Goal: Task Accomplishment & Management: Manage account settings

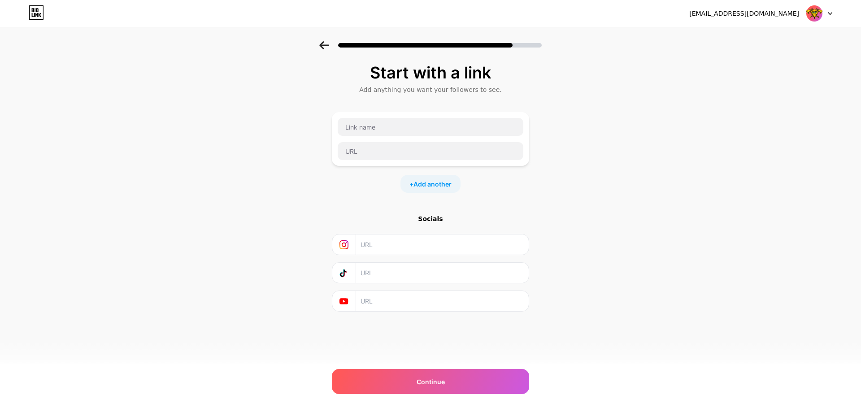
click at [402, 141] on div at bounding box center [430, 139] width 187 height 43
click at [405, 132] on input "text" at bounding box center [431, 127] width 186 height 18
click at [383, 142] on div at bounding box center [430, 139] width 187 height 43
click at [384, 126] on input "text" at bounding box center [431, 127] width 186 height 18
click at [369, 160] on input "text" at bounding box center [431, 151] width 186 height 18
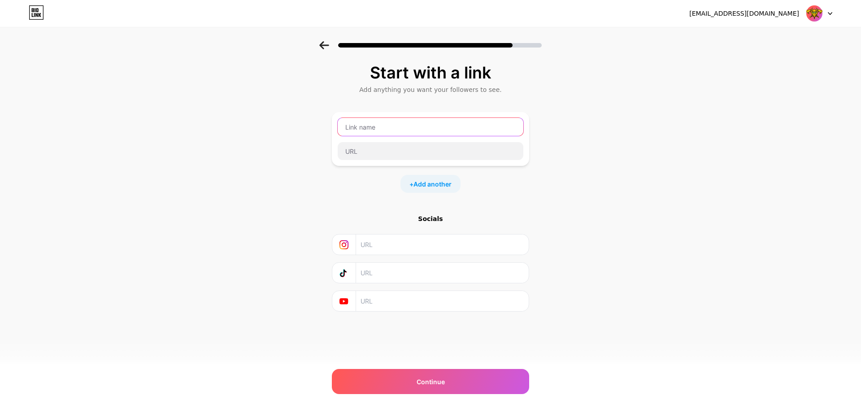
click at [387, 135] on input "text" at bounding box center [431, 127] width 186 height 18
type input "VIKINGTOTO"
click at [711, 137] on div "Start with a link Add anything you want your followers to see. VIKINGTOTO + Add…" at bounding box center [430, 198] width 861 height 315
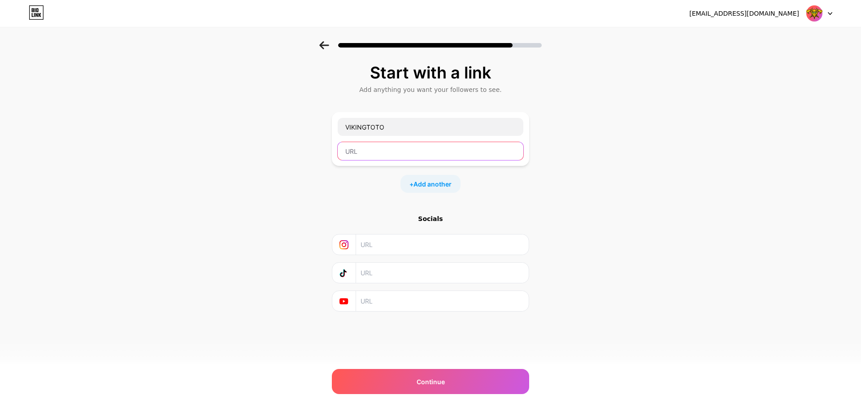
click at [390, 150] on input "text" at bounding box center [431, 151] width 186 height 18
click at [460, 148] on input "text" at bounding box center [431, 151] width 186 height 18
paste input "[URL][DOMAIN_NAME]"
type input "[URL][DOMAIN_NAME]"
click at [547, 109] on div "Start with a link Add anything you want your followers to see. VIKINGTOTO [URL]…" at bounding box center [430, 198] width 861 height 315
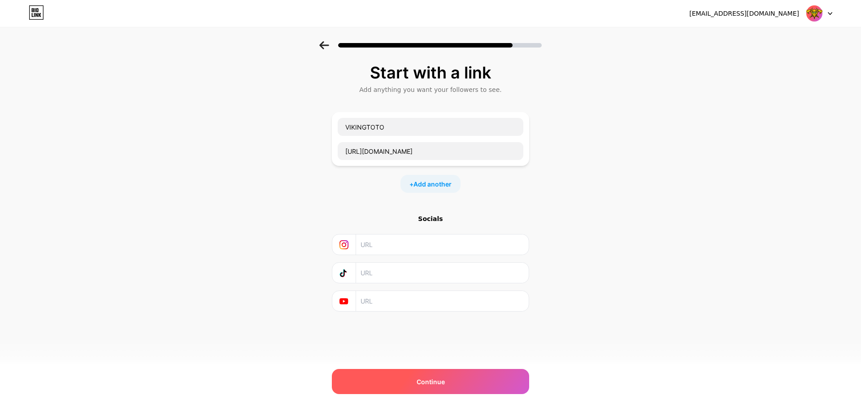
click at [434, 377] on span "Continue" at bounding box center [431, 381] width 28 height 9
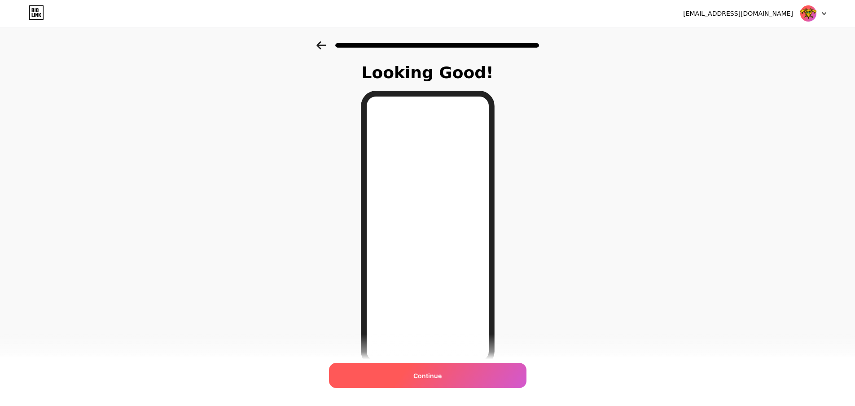
click at [419, 379] on span "Continue" at bounding box center [427, 375] width 28 height 9
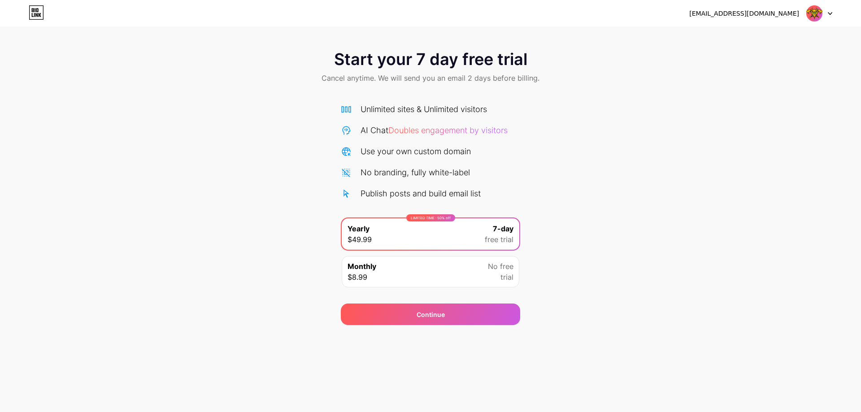
click at [383, 273] on div "Monthly $8.99 No free trial" at bounding box center [431, 271] width 178 height 31
click at [390, 244] on div "LIMITED TIME : 50% off Yearly $49.99 7-day free trial" at bounding box center [431, 233] width 178 height 31
click at [391, 268] on div "Monthly $8.99 No free trial" at bounding box center [431, 271] width 178 height 31
click at [392, 238] on div "LIMITED TIME : 50% off Yearly $49.99 7-day free trial" at bounding box center [431, 233] width 178 height 31
click at [385, 274] on div "Monthly $8.99 No free trial" at bounding box center [431, 271] width 178 height 31
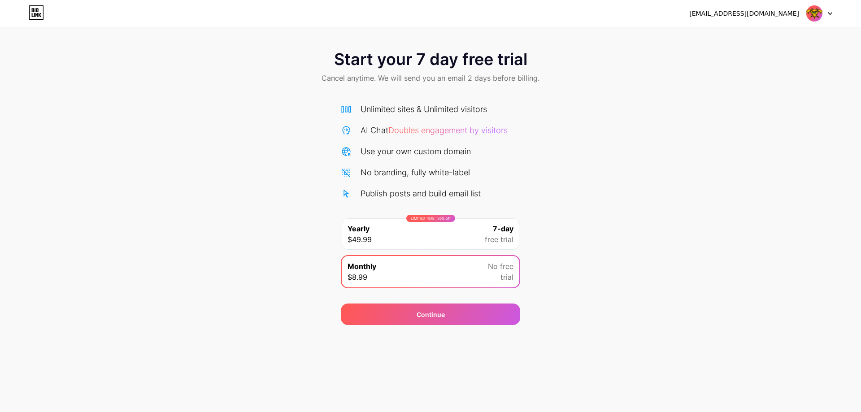
click at [394, 244] on div "LIMITED TIME : 50% off Yearly $49.99 7-day free trial" at bounding box center [431, 233] width 178 height 31
click at [389, 276] on div "Monthly $8.99 No free trial" at bounding box center [431, 271] width 178 height 31
click at [393, 239] on div "LIMITED TIME : 50% off Yearly $49.99 7-day free trial" at bounding box center [431, 233] width 178 height 31
click at [457, 150] on div "Use your own custom domain" at bounding box center [416, 151] width 110 height 12
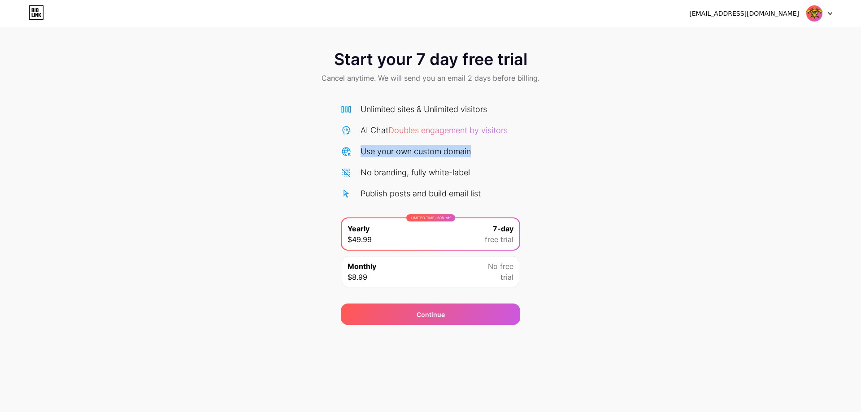
drag, startPoint x: 457, startPoint y: 150, endPoint x: 367, endPoint y: 153, distance: 89.8
click at [367, 153] on div "Use your own custom domain" at bounding box center [416, 151] width 110 height 12
click at [387, 265] on div "Monthly $8.99 No free trial" at bounding box center [431, 271] width 178 height 31
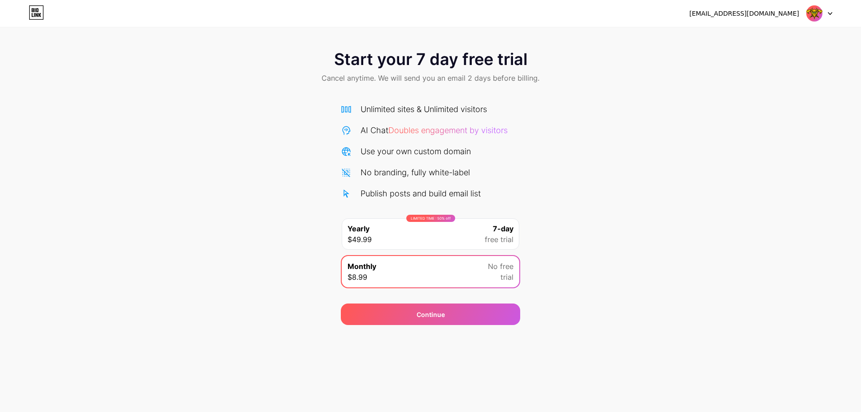
click at [393, 233] on div "LIMITED TIME : 50% off Yearly $49.99 7-day free trial" at bounding box center [431, 233] width 178 height 31
click at [385, 275] on div "Monthly $8.99 No free trial" at bounding box center [431, 271] width 178 height 31
click at [466, 236] on div "LIMITED TIME : 50% off Yearly $49.99 7-day free trial" at bounding box center [431, 233] width 178 height 31
click at [464, 262] on div "Monthly $8.99 No free trial" at bounding box center [431, 271] width 178 height 31
click at [456, 309] on div "Continue" at bounding box center [430, 315] width 179 height 22
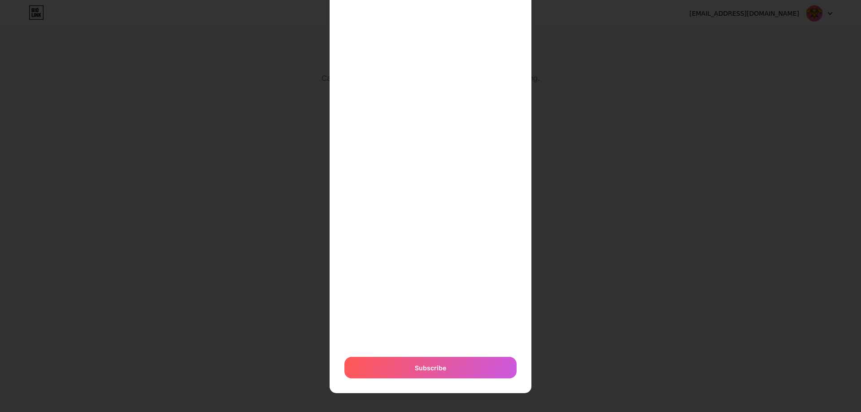
scroll to position [165, 0]
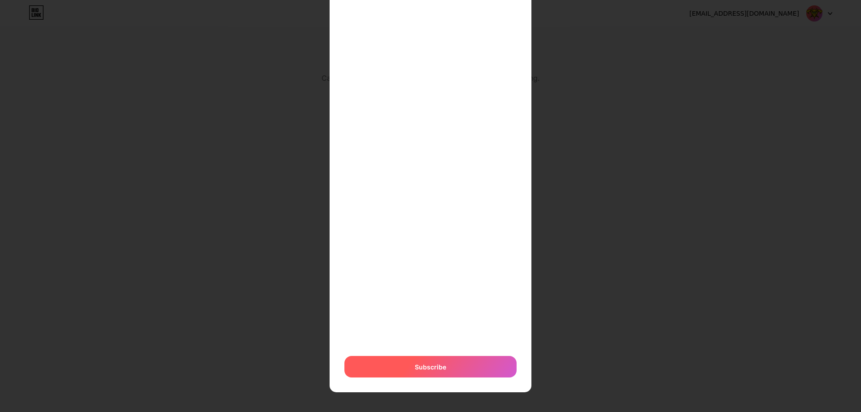
click at [422, 363] on span "Subscribe" at bounding box center [430, 366] width 31 height 9
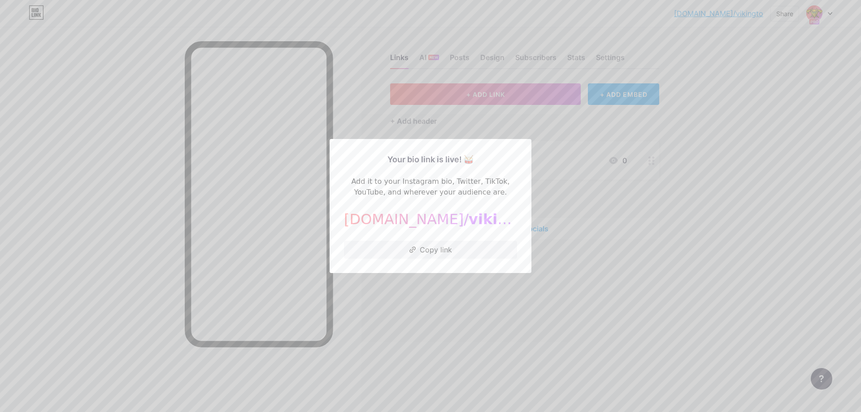
click at [422, 209] on div "[DOMAIN_NAME]/ vikingto" at bounding box center [430, 220] width 173 height 22
click at [412, 217] on div "[DOMAIN_NAME]/ vikingto" at bounding box center [430, 220] width 173 height 22
click at [404, 220] on div "[DOMAIN_NAME]/ vikingto" at bounding box center [430, 220] width 173 height 22
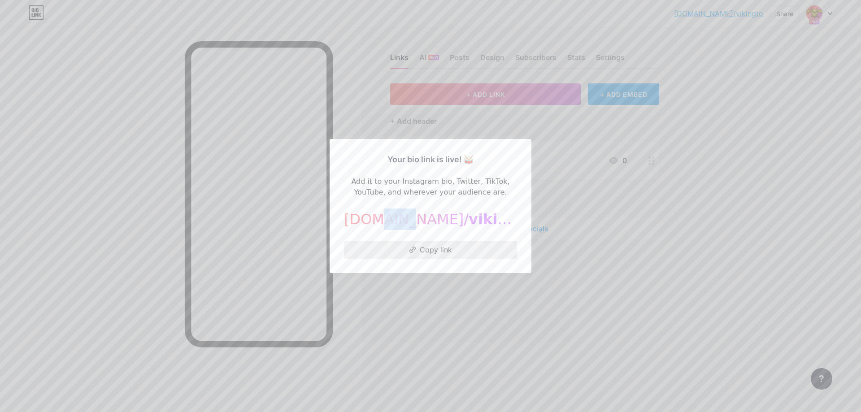
click at [415, 250] on icon at bounding box center [413, 250] width 6 height 6
click at [431, 306] on div at bounding box center [430, 206] width 861 height 412
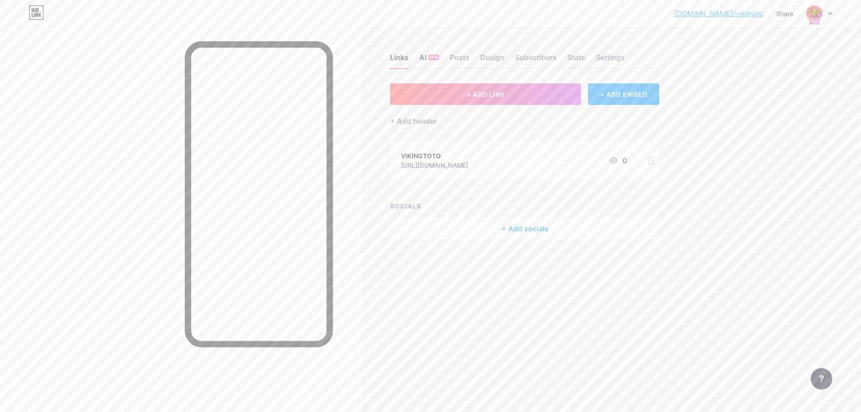
click at [430, 61] on div "AI NEW" at bounding box center [429, 60] width 20 height 16
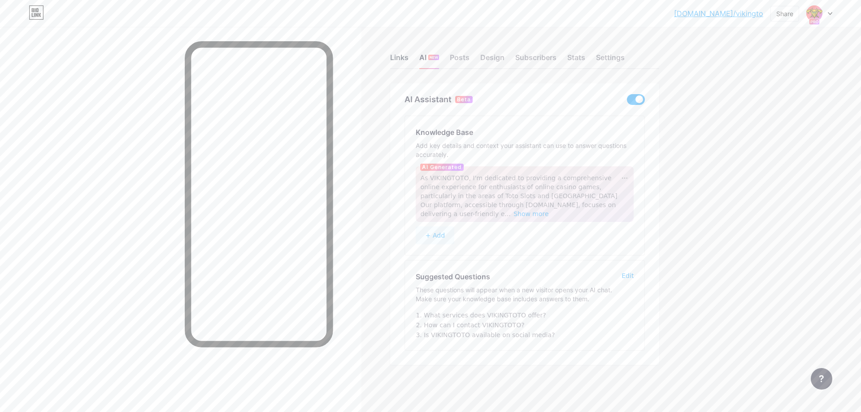
click at [401, 61] on div "Links" at bounding box center [399, 60] width 18 height 16
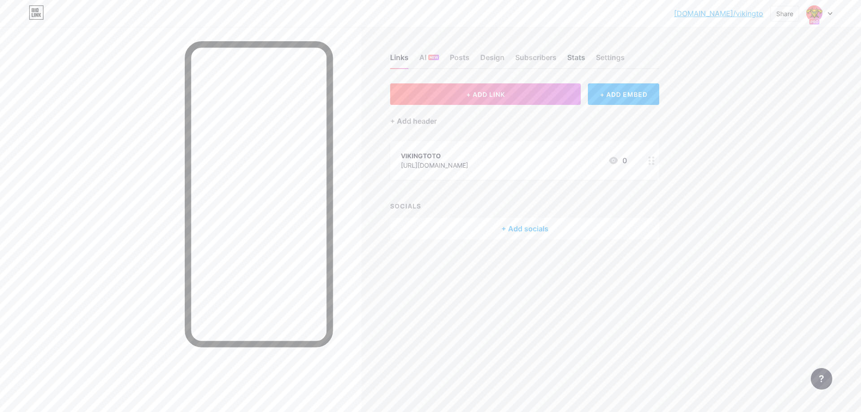
click at [574, 52] on div "Stats" at bounding box center [576, 60] width 18 height 16
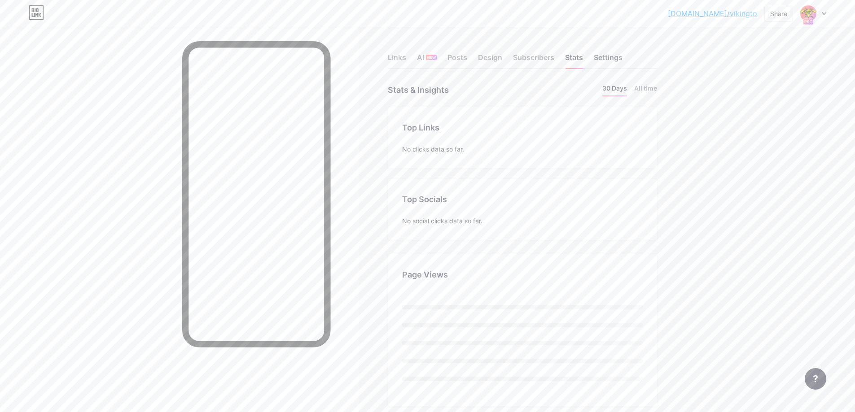
click at [615, 52] on div "Settings" at bounding box center [608, 60] width 29 height 16
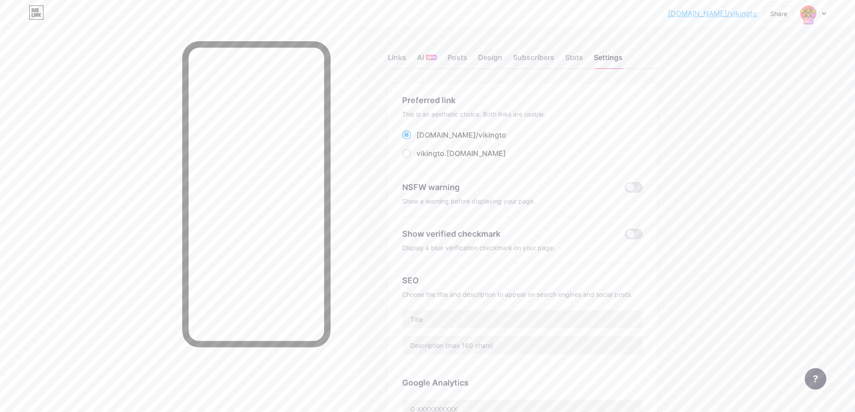
click at [469, 161] on div "Preferred link This is an aesthetic choice. Both links are usable. [DOMAIN_NAME…" at bounding box center [522, 132] width 240 height 76
click at [467, 154] on div "vikingto .[DOMAIN_NAME]" at bounding box center [460, 153] width 89 height 11
click at [422, 159] on input "vikingto .[DOMAIN_NAME]" at bounding box center [419, 162] width 6 height 6
radio input "true"
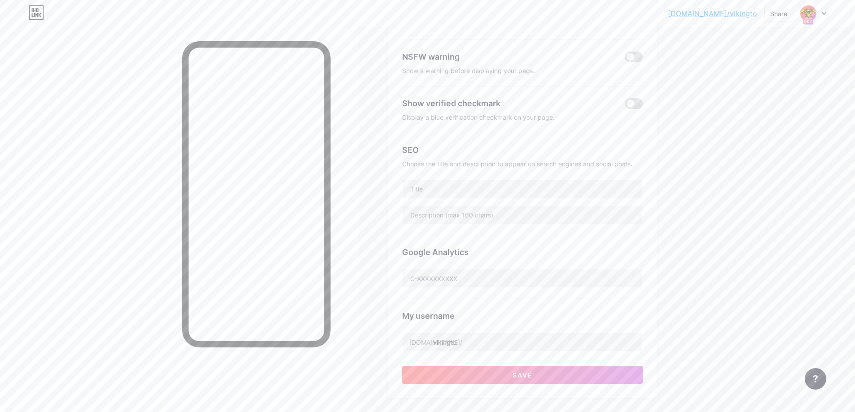
scroll to position [135, 0]
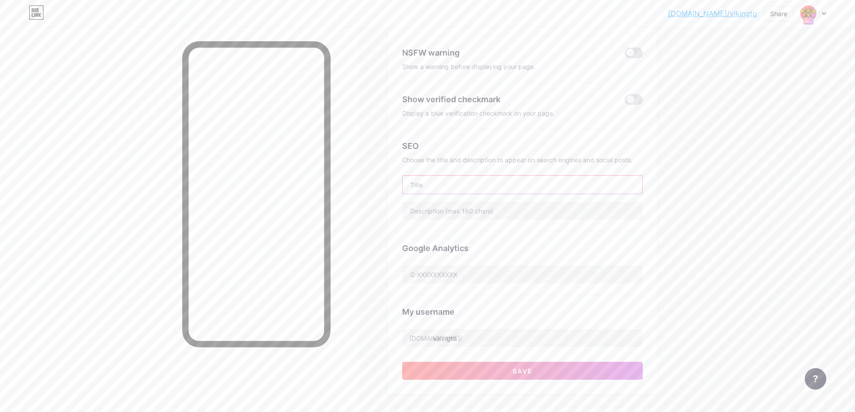
click at [457, 189] on input "text" at bounding box center [522, 185] width 240 height 18
click at [449, 222] on div "SEO Choose the title and description to appear on search engines and social pos…" at bounding box center [522, 180] width 240 height 102
click at [433, 286] on div "Google Analytics" at bounding box center [522, 263] width 240 height 64
click at [436, 277] on input "text" at bounding box center [522, 275] width 240 height 18
click at [447, 256] on div "Google Analytics" at bounding box center [522, 263] width 240 height 64
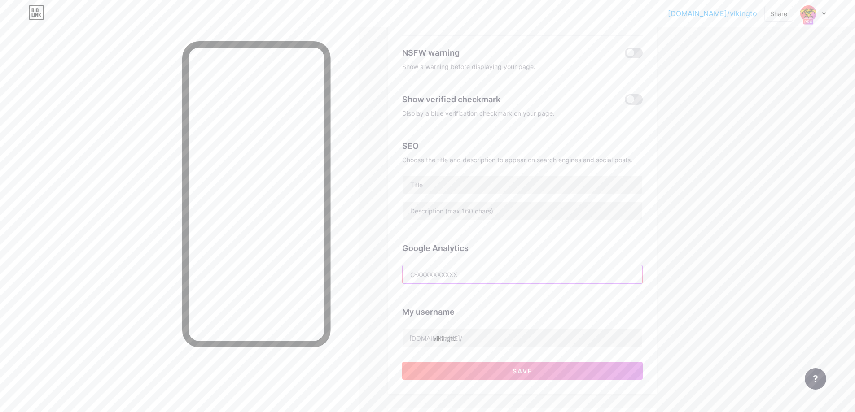
click at [444, 274] on input "text" at bounding box center [522, 275] width 240 height 18
click at [468, 214] on input "text" at bounding box center [522, 211] width 240 height 18
click at [468, 188] on input "text" at bounding box center [522, 185] width 240 height 18
click at [463, 213] on input "text" at bounding box center [522, 211] width 240 height 18
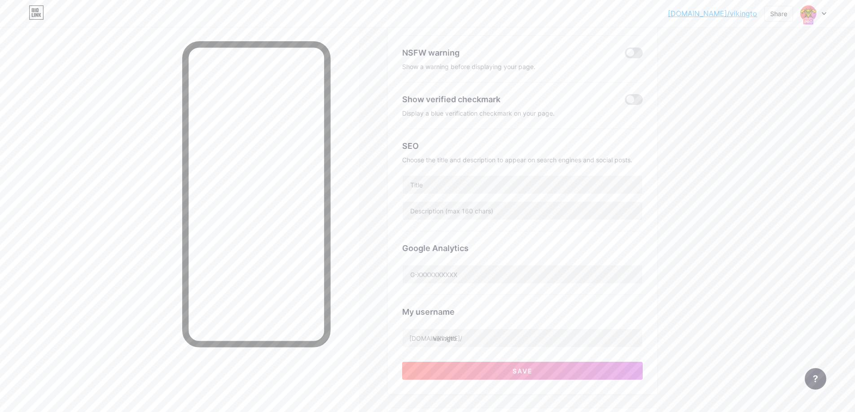
click at [441, 291] on div "Google Analytics" at bounding box center [522, 263] width 240 height 64
click at [443, 277] on input "text" at bounding box center [522, 275] width 240 height 18
click at [472, 211] on input "text" at bounding box center [522, 211] width 240 height 18
click at [476, 184] on input "text" at bounding box center [522, 185] width 240 height 18
click at [476, 205] on input "text" at bounding box center [522, 211] width 240 height 18
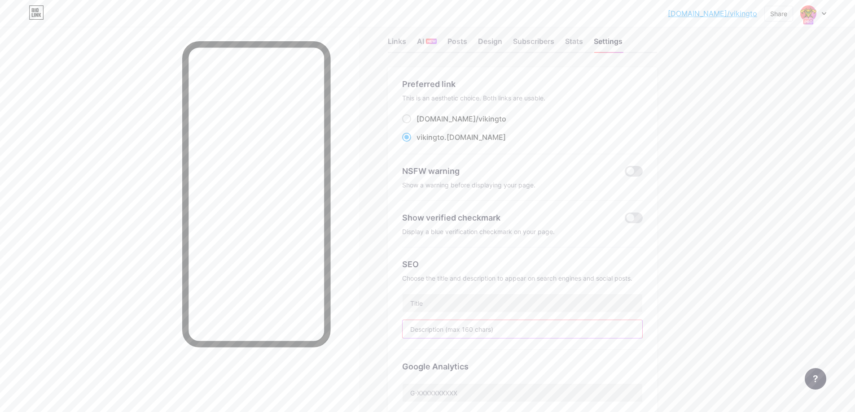
scroll to position [0, 0]
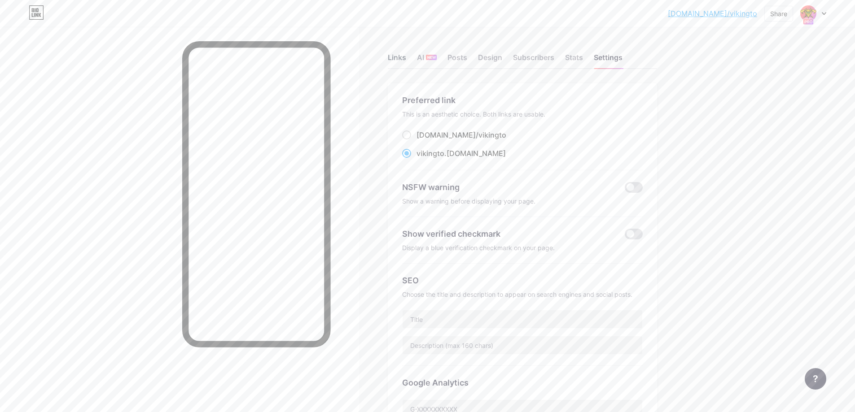
click at [405, 57] on div "Links" at bounding box center [397, 60] width 18 height 16
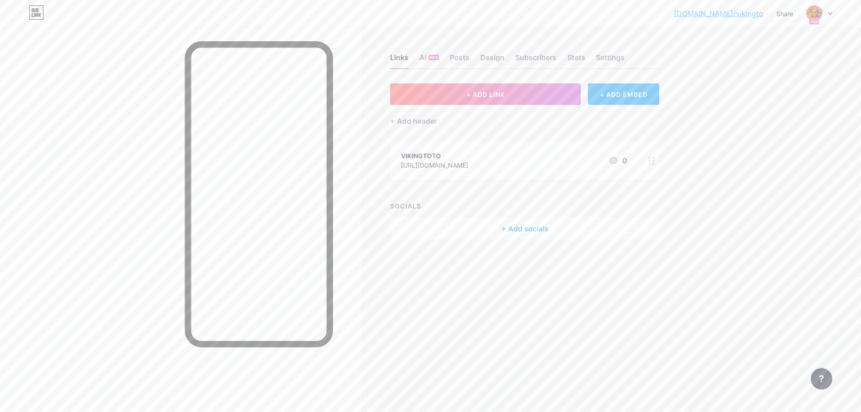
click at [612, 157] on icon at bounding box center [613, 160] width 11 height 11
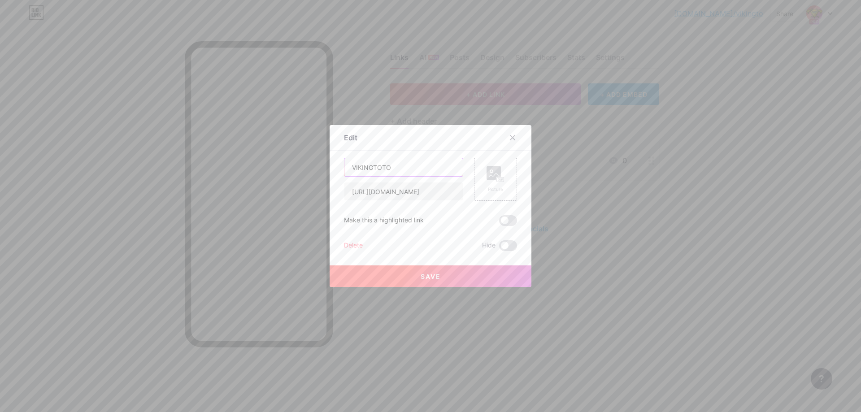
click at [403, 169] on input "VIKINGTOTO" at bounding box center [404, 167] width 118 height 18
click at [512, 137] on icon at bounding box center [513, 137] width 5 height 5
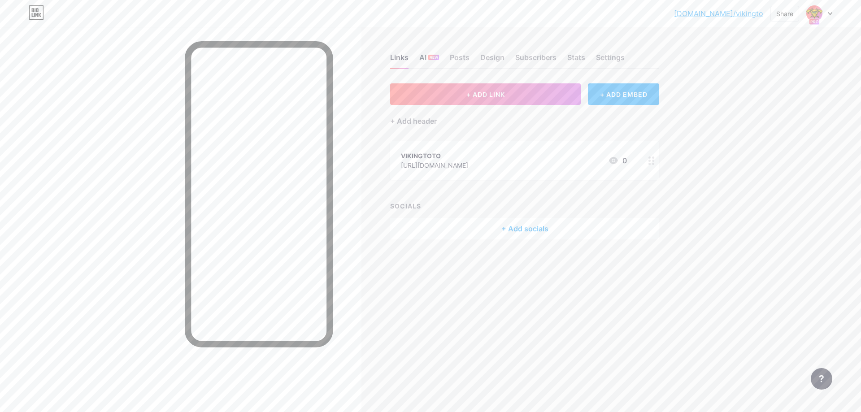
click at [427, 64] on div "AI NEW" at bounding box center [429, 60] width 20 height 16
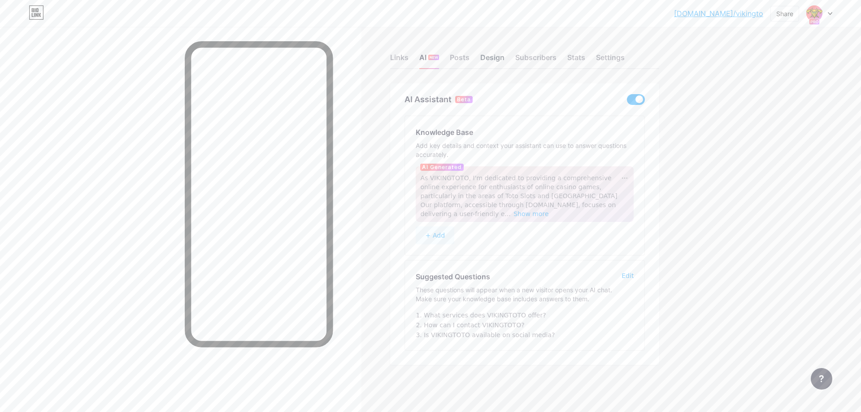
click at [480, 58] on div "Design" at bounding box center [492, 60] width 24 height 16
click at [459, 58] on div "Posts" at bounding box center [460, 60] width 20 height 16
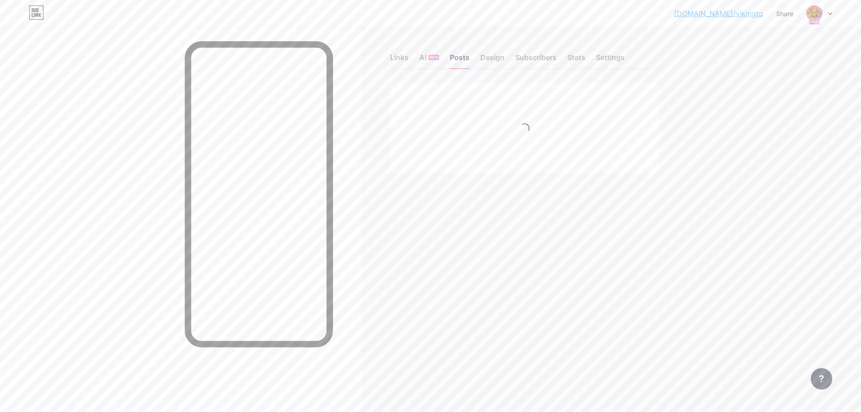
click at [827, 16] on div at bounding box center [820, 13] width 26 height 16
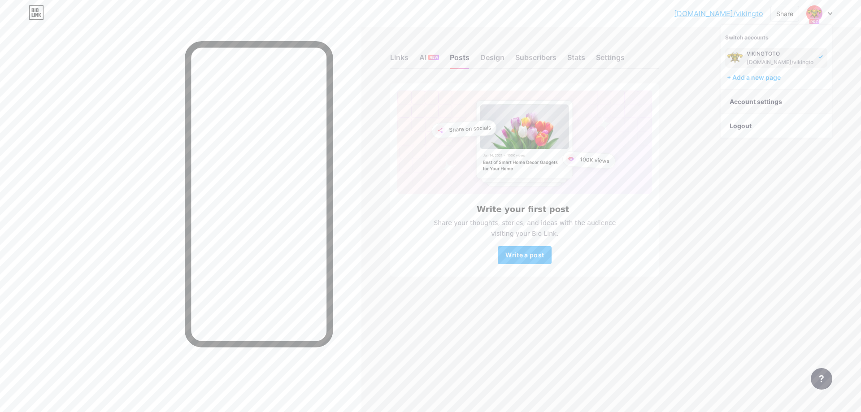
click at [777, 96] on link "Account settings" at bounding box center [776, 102] width 111 height 24
click at [400, 59] on div "Links" at bounding box center [399, 60] width 18 height 16
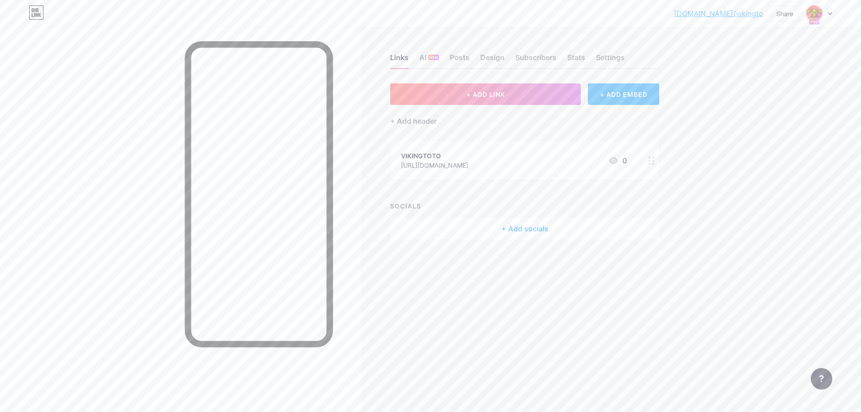
drag, startPoint x: 489, startPoint y: 92, endPoint x: 474, endPoint y: 151, distance: 60.3
click at [474, 151] on div "+ ADD LINK + ADD EMBED + Add header VIKINGTOTO [URL][DOMAIN_NAME] 0 SOCIALS + A…" at bounding box center [524, 161] width 269 height 156
click at [441, 58] on div "Links AI NEW Posts Design Subscribers Stats Settings" at bounding box center [524, 53] width 269 height 31
click at [423, 58] on div "AI NEW" at bounding box center [429, 60] width 20 height 16
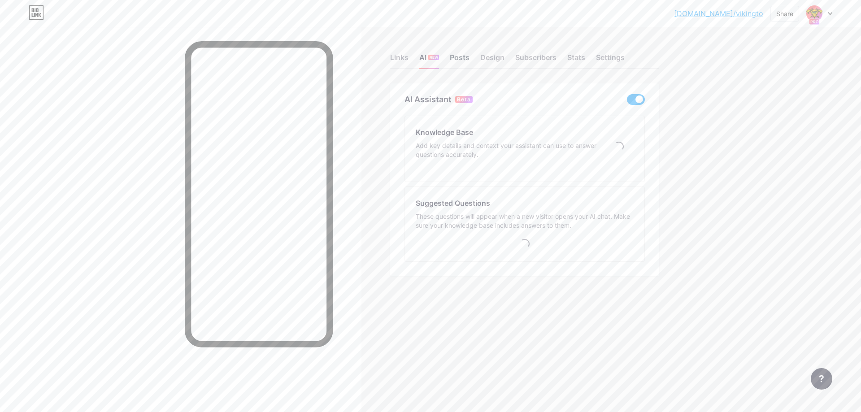
click at [458, 54] on div "Posts" at bounding box center [460, 60] width 20 height 16
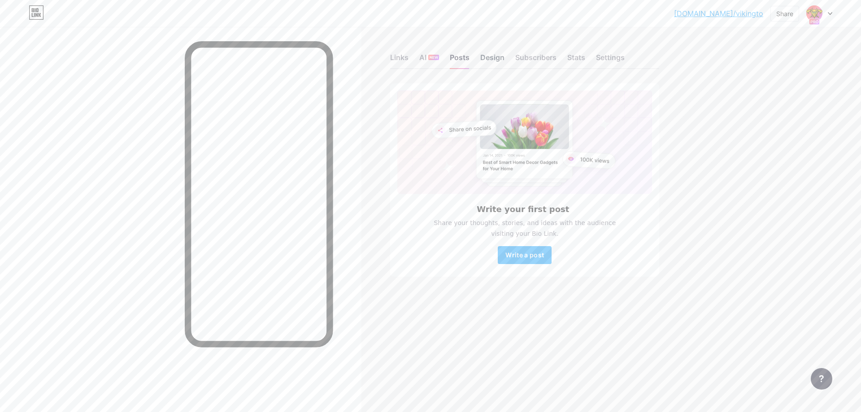
click at [490, 57] on div "Design" at bounding box center [492, 60] width 24 height 16
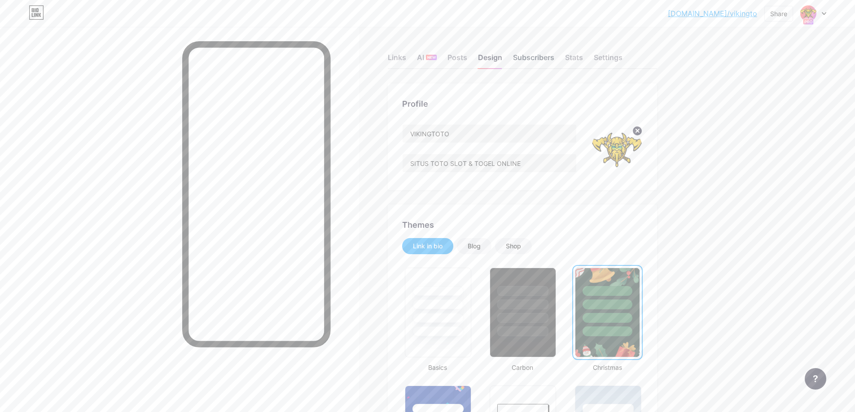
click at [519, 57] on div "Subscribers" at bounding box center [533, 60] width 41 height 16
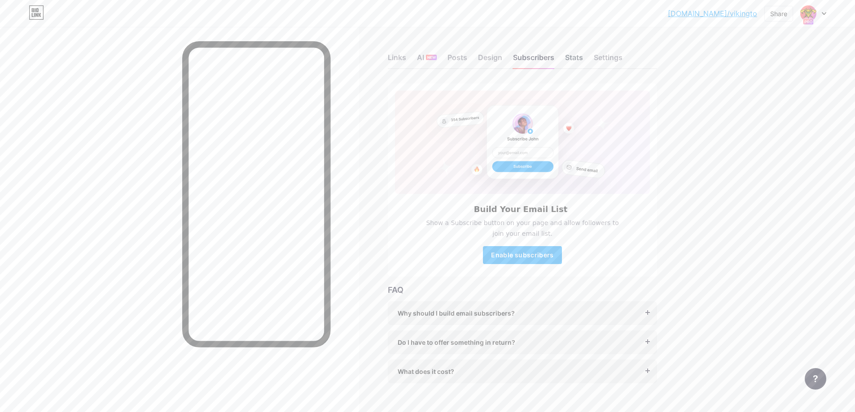
click at [580, 55] on div "Stats" at bounding box center [574, 60] width 18 height 16
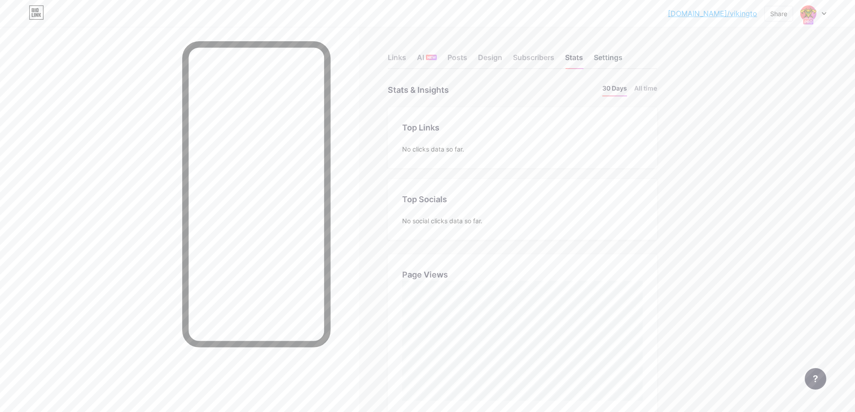
scroll to position [412, 855]
click at [617, 55] on div "Settings" at bounding box center [608, 60] width 29 height 16
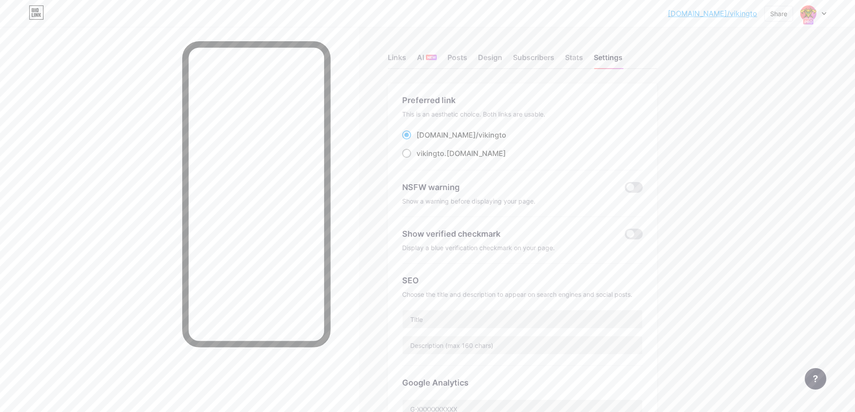
click at [452, 155] on div "vikingto .[DOMAIN_NAME]" at bounding box center [460, 153] width 89 height 11
click at [422, 159] on input "vikingto .[DOMAIN_NAME]" at bounding box center [419, 162] width 6 height 6
radio input "true"
click at [568, 149] on div "vikingto .[DOMAIN_NAME]" at bounding box center [522, 153] width 240 height 11
click at [463, 142] on div "[DOMAIN_NAME]/ vikingto vikingto .[DOMAIN_NAME]" at bounding box center [522, 145] width 240 height 30
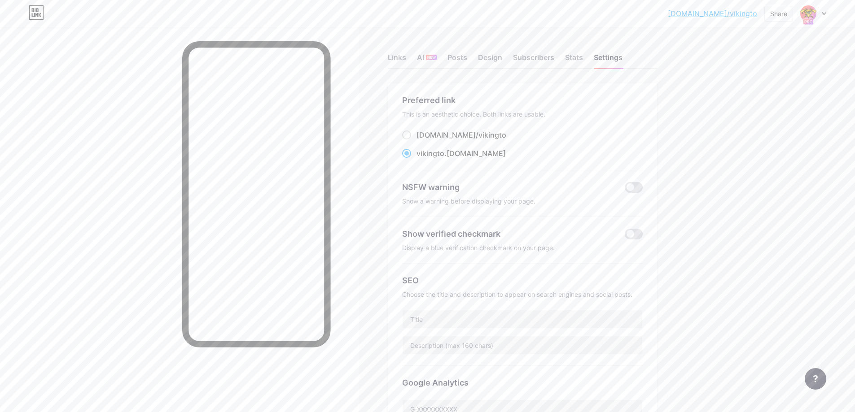
click at [451, 155] on div "vikingto .[DOMAIN_NAME]" at bounding box center [460, 153] width 89 height 11
click at [422, 159] on input "vikingto .[DOMAIN_NAME]" at bounding box center [419, 162] width 6 height 6
click at [451, 155] on div "vikingto .[DOMAIN_NAME]" at bounding box center [460, 153] width 89 height 11
click at [422, 159] on input "vikingto .[DOMAIN_NAME]" at bounding box center [419, 162] width 6 height 6
click at [537, 148] on div "vikingto .[DOMAIN_NAME]" at bounding box center [522, 153] width 240 height 11
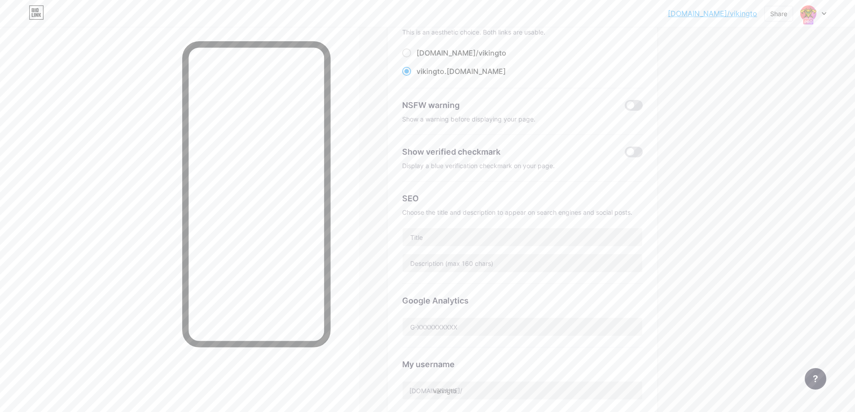
scroll to position [90, 0]
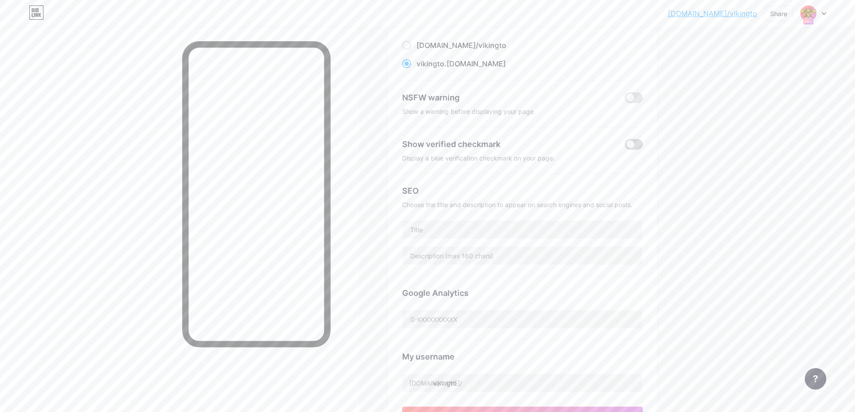
click at [637, 143] on span at bounding box center [633, 144] width 18 height 11
click at [624, 147] on input "checkbox" at bounding box center [624, 147] width 0 height 0
click at [635, 143] on span at bounding box center [633, 144] width 18 height 11
click at [624, 147] on input "checkbox" at bounding box center [624, 147] width 0 height 0
click at [635, 143] on span at bounding box center [633, 144] width 18 height 11
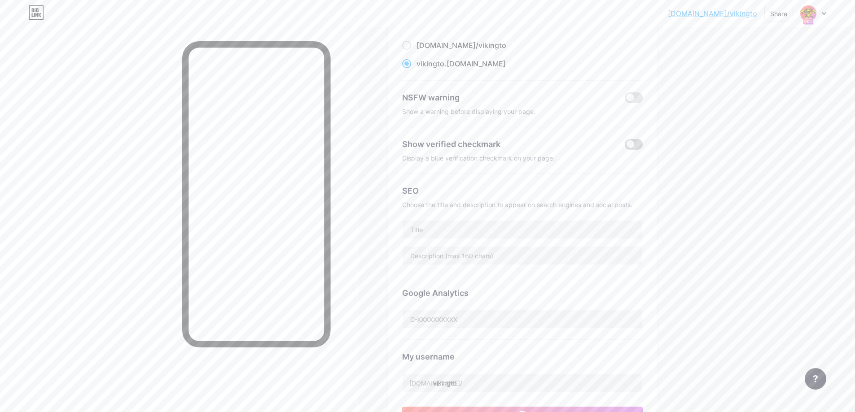
click at [624, 147] on input "checkbox" at bounding box center [624, 147] width 0 height 0
click at [633, 143] on span at bounding box center [633, 144] width 18 height 11
click at [624, 147] on input "checkbox" at bounding box center [624, 147] width 0 height 0
click at [631, 146] on span at bounding box center [633, 144] width 18 height 11
click at [624, 147] on input "checkbox" at bounding box center [624, 147] width 0 height 0
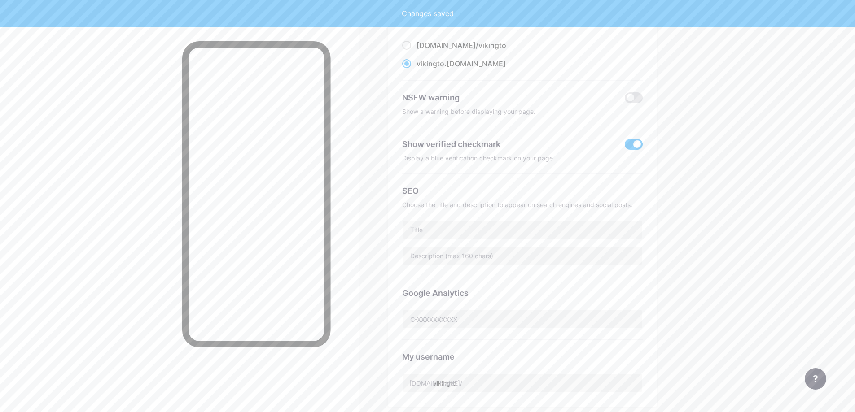
click at [631, 146] on span at bounding box center [633, 144] width 18 height 11
click at [624, 147] on input "checkbox" at bounding box center [624, 147] width 0 height 0
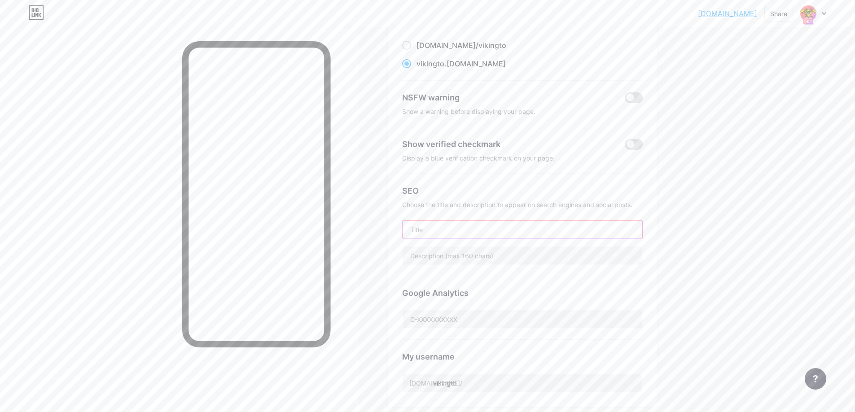
click at [477, 235] on input "text" at bounding box center [522, 230] width 240 height 18
click at [540, 227] on input "text" at bounding box center [522, 230] width 240 height 18
type input "VIKINGTOTO - Situs Toto Online Terpercaya"
click at [506, 261] on input "text" at bounding box center [522, 256] width 240 height 18
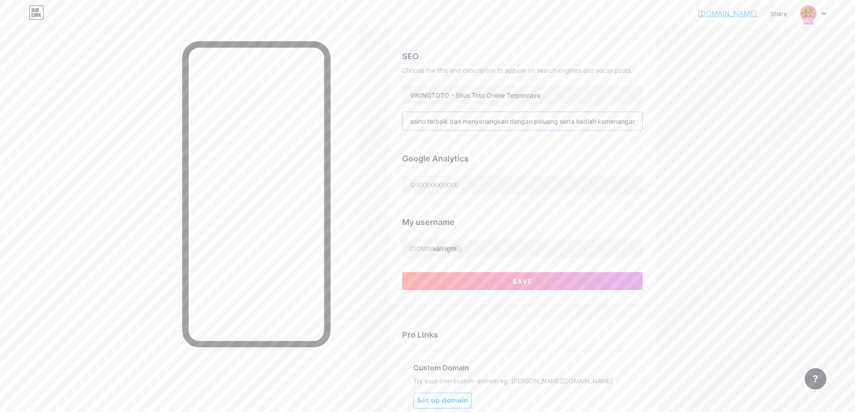
scroll to position [0, 279]
click at [571, 123] on input "Vikingtoto adalah situs toto online yang memberikan pengalaman bermain slot, to…" at bounding box center [522, 121] width 240 height 18
drag, startPoint x: 571, startPoint y: 123, endPoint x: 620, endPoint y: 120, distance: 49.9
click at [620, 120] on input "Vikingtoto adalah situs toto online yang memberikan pengalaman bermain slot, to…" at bounding box center [522, 121] width 240 height 18
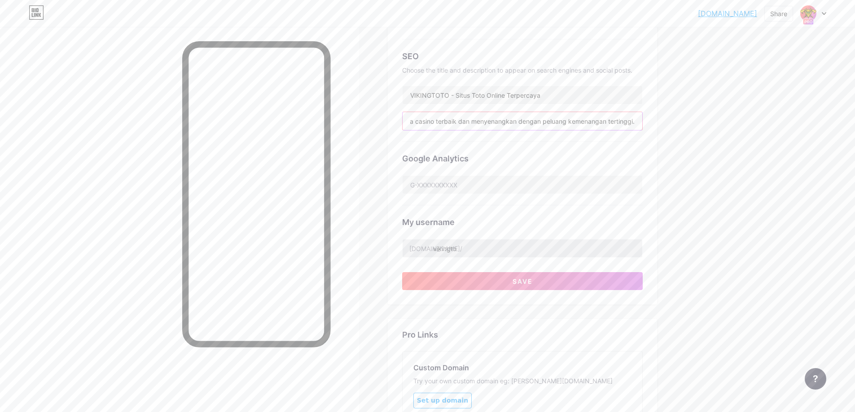
type input "Vikingtoto adalah situs toto online yang memberikan pengalaman bermain slot, to…"
click at [495, 251] on input "vikingto" at bounding box center [522, 249] width 240 height 18
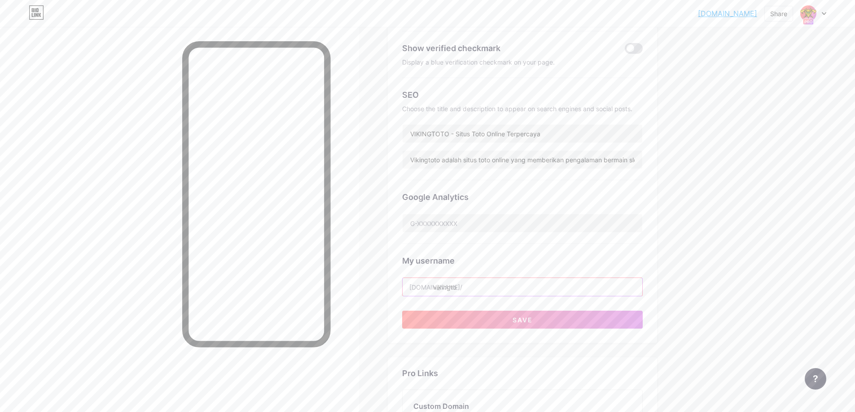
scroll to position [135, 0]
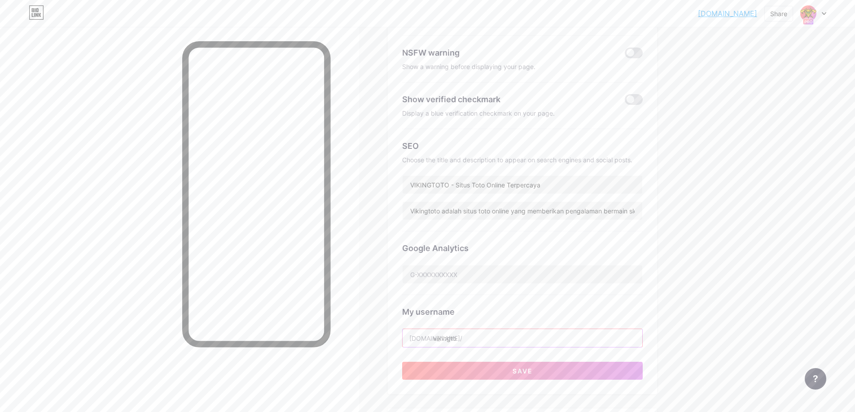
drag, startPoint x: 469, startPoint y: 338, endPoint x: 409, endPoint y: 338, distance: 60.6
click at [409, 338] on input "vikingto" at bounding box center [522, 338] width 240 height 18
click at [467, 338] on input "vikingto" at bounding box center [522, 338] width 240 height 18
click at [498, 369] on button "Save" at bounding box center [522, 371] width 240 height 18
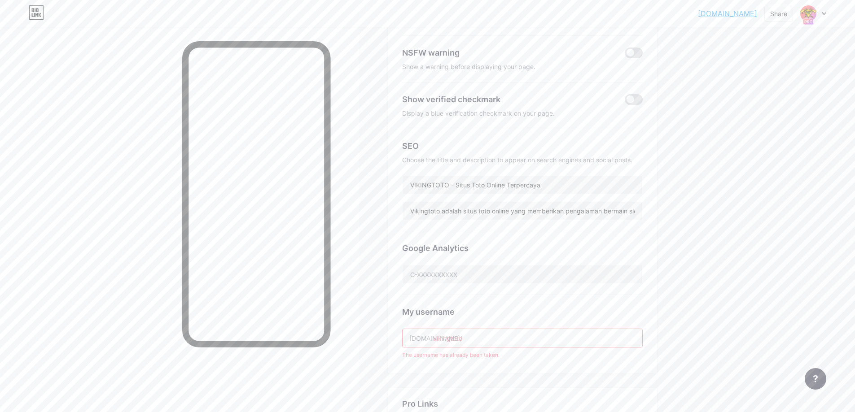
click at [487, 336] on input "vikingtoto" at bounding box center [522, 338] width 240 height 18
click at [489, 349] on div "My username [DOMAIN_NAME]/ vikingtoto The username has already been taken." at bounding box center [522, 327] width 240 height 64
click at [495, 339] on input "vikingtoto" at bounding box center [522, 338] width 240 height 18
click at [451, 340] on input "vikingtoto" at bounding box center [522, 338] width 240 height 18
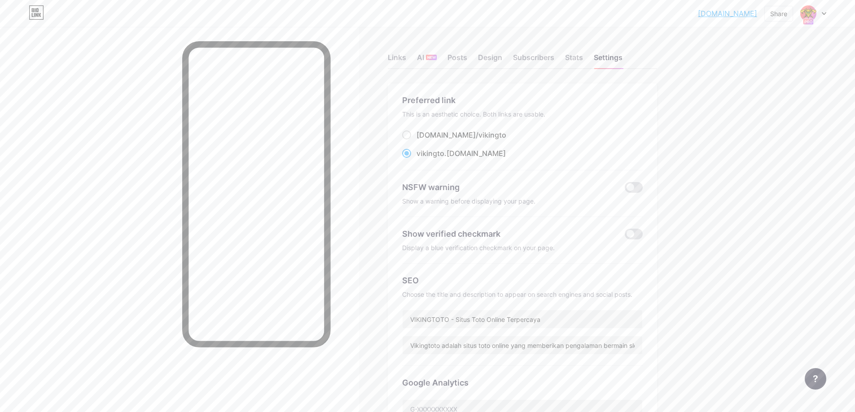
scroll to position [179, 0]
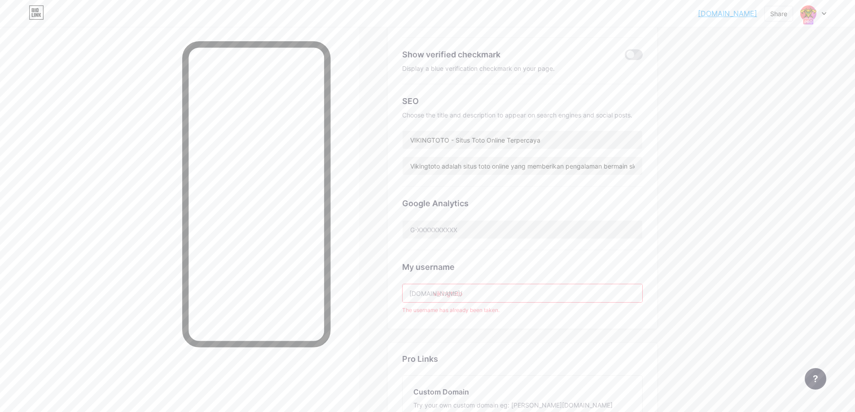
click at [436, 299] on input "vikingtoto" at bounding box center [522, 293] width 240 height 18
click at [461, 291] on input "vikingtoto" at bounding box center [522, 293] width 240 height 18
click at [484, 292] on input "vikingtoto" at bounding box center [522, 293] width 240 height 18
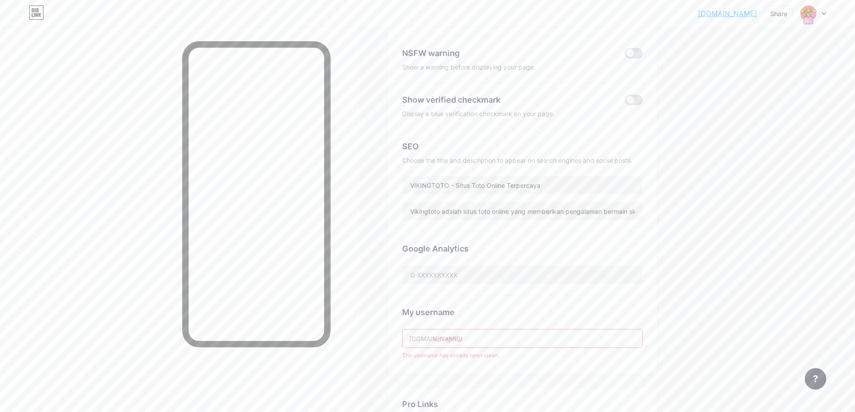
scroll to position [224, 0]
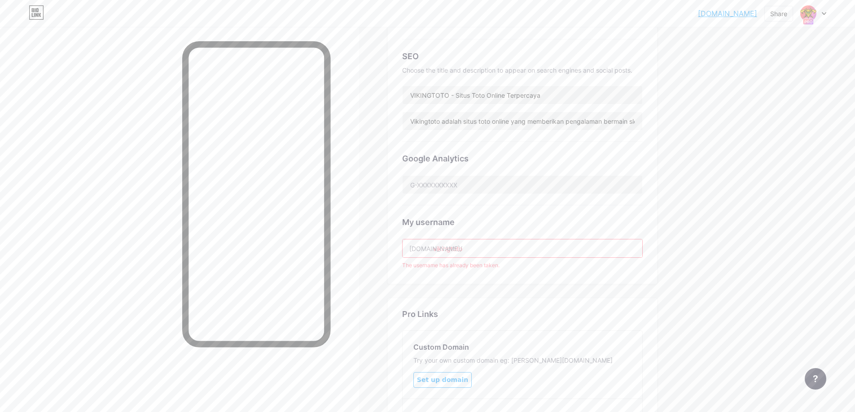
drag, startPoint x: 480, startPoint y: 248, endPoint x: 607, endPoint y: 190, distance: 139.5
click at [377, 250] on div "Links AI NEW Posts Design Subscribers Stats Settings Preferred link This is an …" at bounding box center [347, 173] width 694 height 741
click at [415, 250] on div "[DOMAIN_NAME]/" at bounding box center [435, 248] width 53 height 9
drag, startPoint x: 415, startPoint y: 250, endPoint x: 456, endPoint y: 247, distance: 41.0
click at [456, 247] on div "[DOMAIN_NAME]/ viking[PERSON_NAME]" at bounding box center [522, 248] width 240 height 19
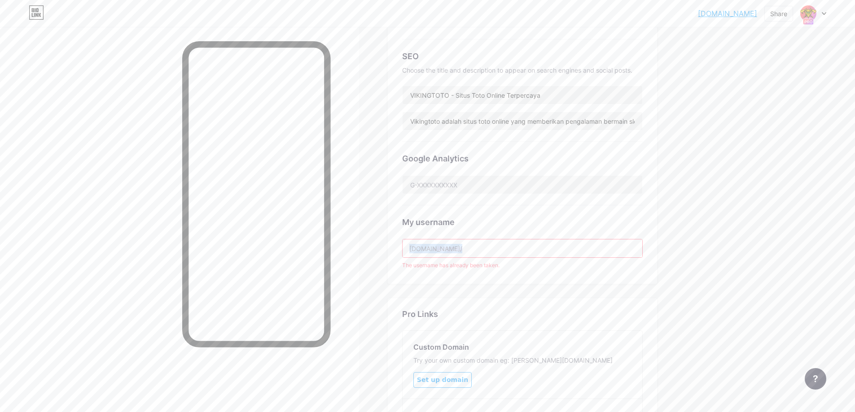
copy div "[DOMAIN_NAME]/"
click at [507, 246] on input "vikingtoto" at bounding box center [522, 249] width 240 height 18
click at [437, 248] on input "vikingtoto" at bounding box center [522, 249] width 240 height 18
click at [472, 253] on input "vikingtoto" at bounding box center [522, 249] width 240 height 18
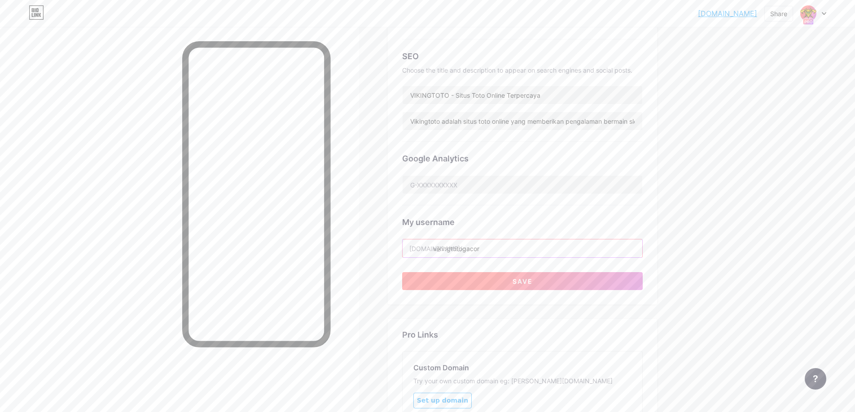
type input "vikingtotogacor"
click at [515, 279] on button "Save" at bounding box center [522, 281] width 240 height 18
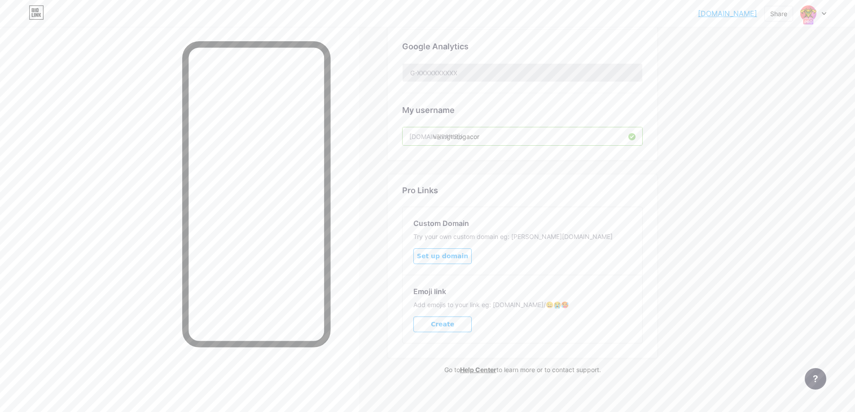
scroll to position [343, 0]
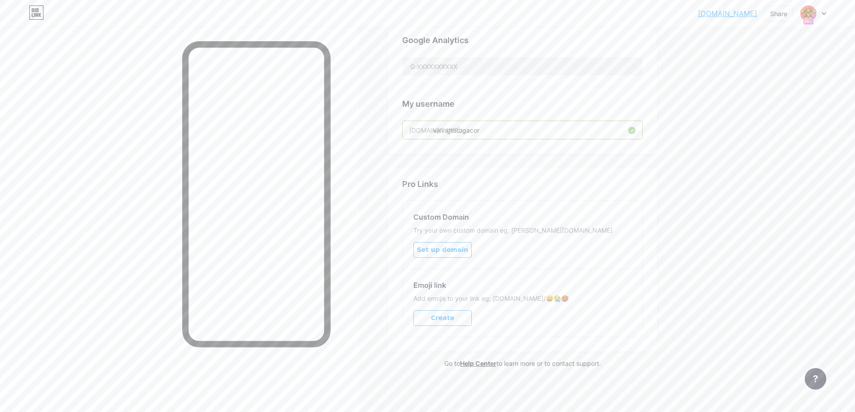
click at [435, 248] on span "Set up domain" at bounding box center [442, 250] width 51 height 8
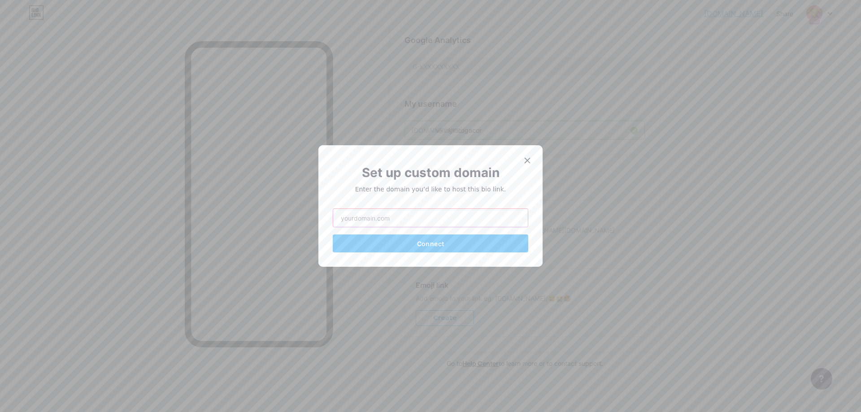
click at [443, 219] on input "text" at bounding box center [430, 218] width 195 height 18
click at [480, 205] on div "Set up custom domain Enter the domain you’d like to host this bio link. Connect" at bounding box center [431, 207] width 196 height 89
click at [471, 218] on input "text" at bounding box center [430, 218] width 195 height 18
click at [525, 161] on icon at bounding box center [527, 160] width 5 height 5
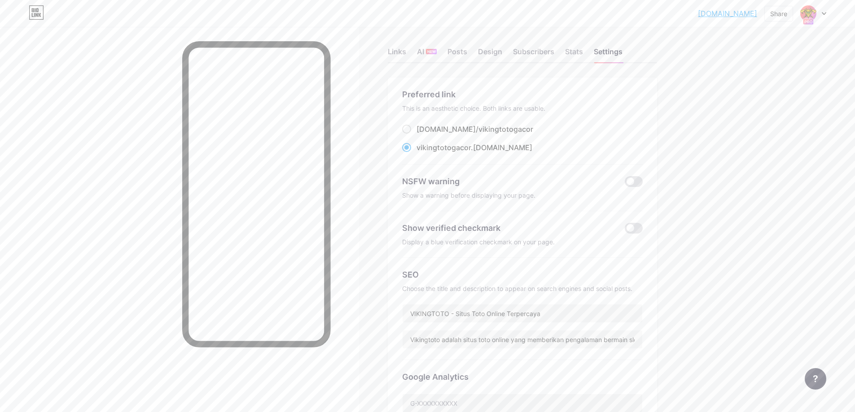
scroll to position [0, 0]
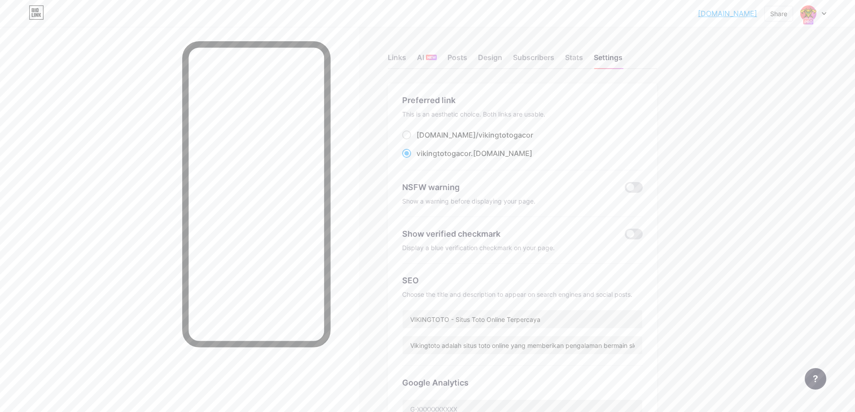
click at [475, 142] on div "[DOMAIN_NAME]/ vikingtotogacor vikingtotogacor .[DOMAIN_NAME]" at bounding box center [522, 145] width 240 height 30
click at [478, 135] on span "vikingtotogacor" at bounding box center [505, 135] width 55 height 9
click at [422, 140] on input "[DOMAIN_NAME]/ vikingtotogacor" at bounding box center [419, 143] width 6 height 6
radio input "true"
click at [471, 154] on span "vikingtotogacor" at bounding box center [443, 153] width 54 height 9
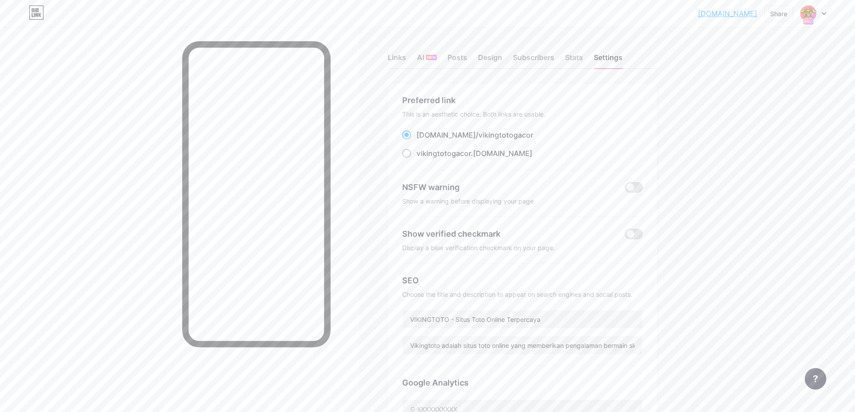
click at [422, 159] on input "vikingtotogacor .[DOMAIN_NAME]" at bounding box center [419, 162] width 6 height 6
radio input "true"
click at [557, 152] on div "vikingtotogacor .[DOMAIN_NAME]" at bounding box center [522, 153] width 240 height 11
click at [486, 154] on div "vikingtotogacor .[DOMAIN_NAME]" at bounding box center [474, 153] width 116 height 11
copy label "vikingtotogacor .[DOMAIN_NAME]"
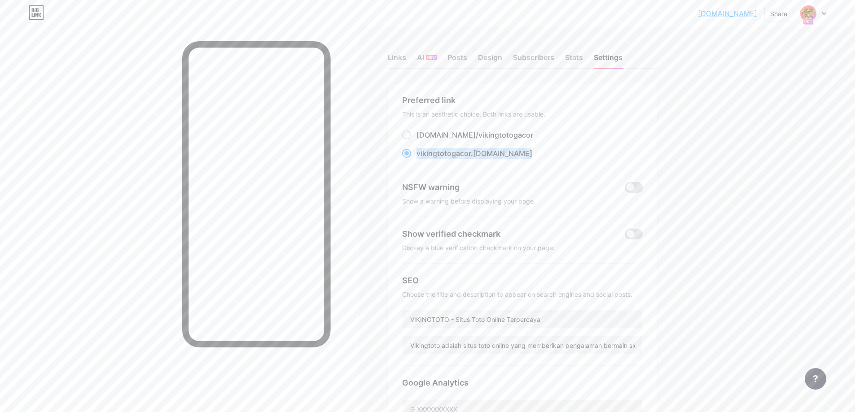
drag, startPoint x: 523, startPoint y: 154, endPoint x: 418, endPoint y: 157, distance: 105.0
click at [418, 157] on div "vikingtotogacor .[DOMAIN_NAME]" at bounding box center [522, 153] width 240 height 11
click at [577, 57] on div "Stats" at bounding box center [574, 60] width 18 height 16
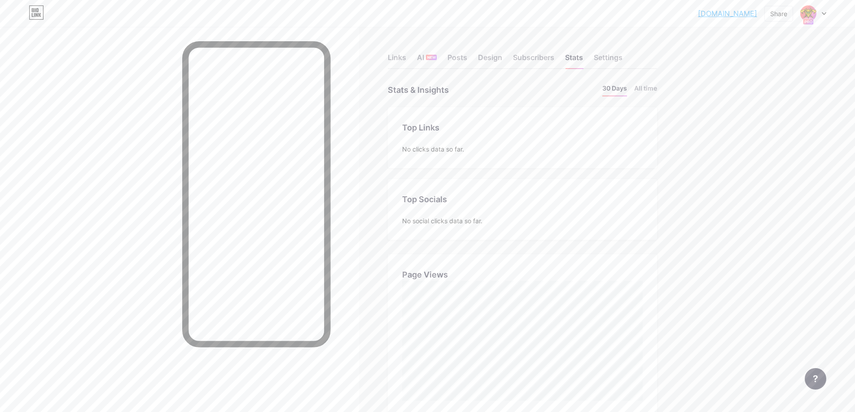
scroll to position [412, 855]
click at [538, 58] on div "Subscribers" at bounding box center [533, 60] width 41 height 16
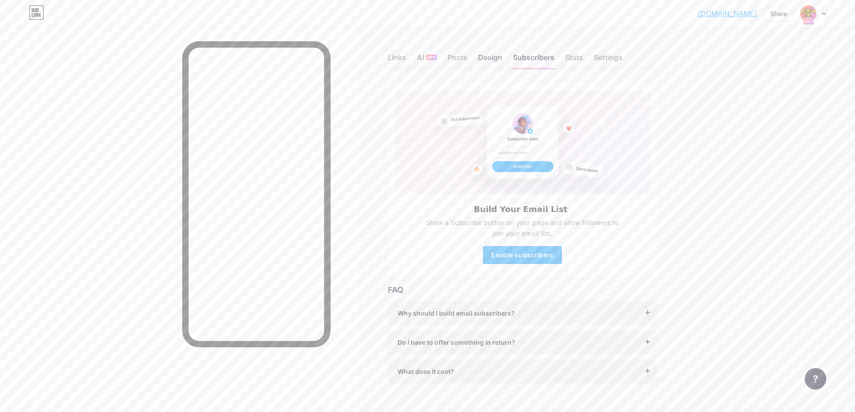
click at [499, 59] on div "Design" at bounding box center [490, 60] width 24 height 16
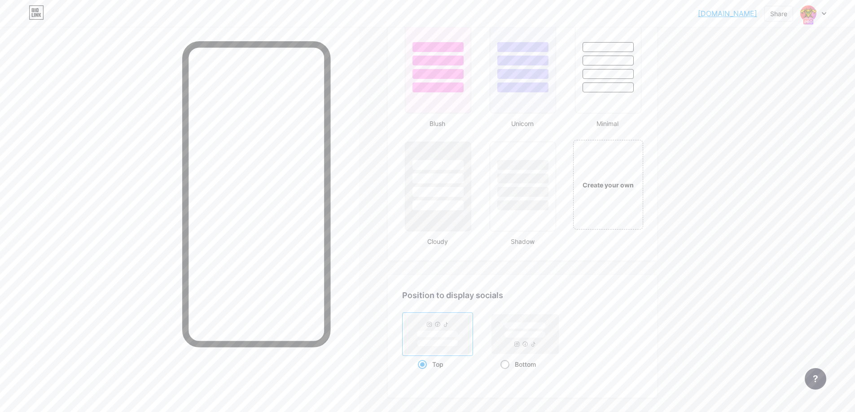
scroll to position [1114, 0]
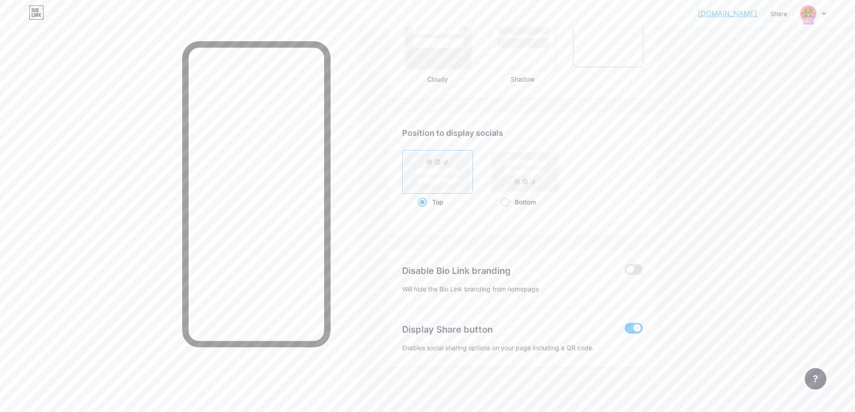
click at [652, 332] on div "Disable Bio Link branding Will hide the Bio Link branding from homepage Display…" at bounding box center [522, 309] width 269 height 118
click at [633, 328] on span at bounding box center [633, 328] width 18 height 11
click at [624, 331] on input "checkbox" at bounding box center [624, 331] width 0 height 0
click at [641, 277] on div at bounding box center [633, 270] width 18 height 13
click at [637, 267] on span at bounding box center [633, 269] width 18 height 11
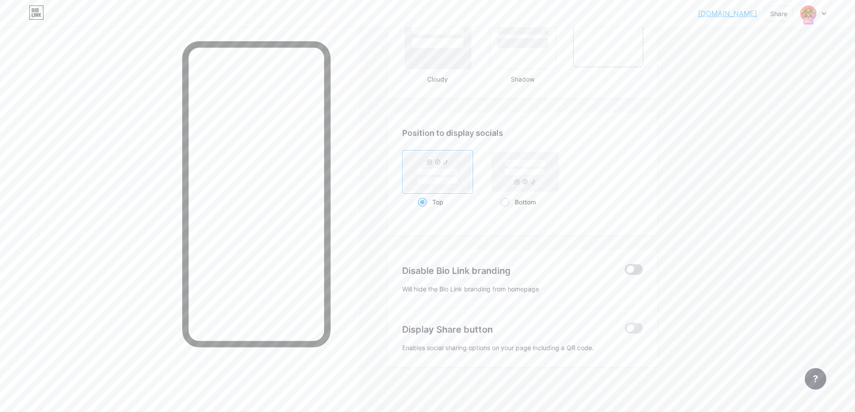
click at [624, 272] on input "checkbox" at bounding box center [624, 272] width 0 height 0
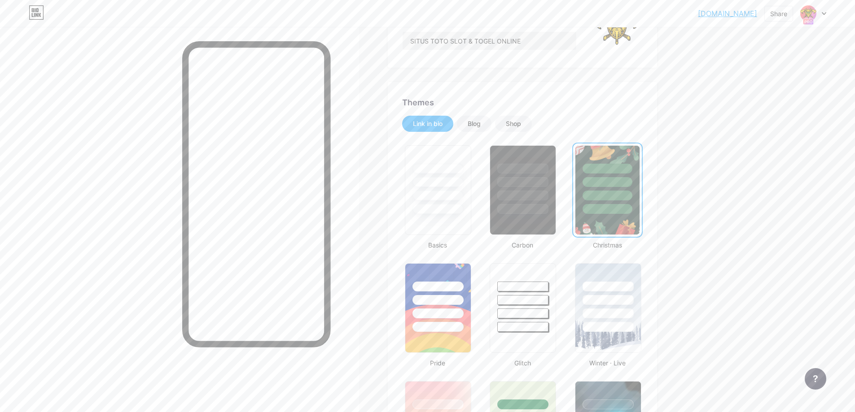
scroll to position [0, 0]
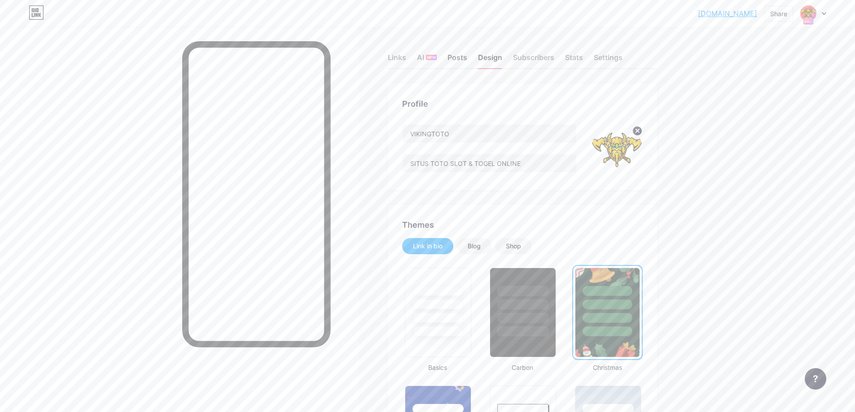
click at [450, 59] on div "Posts" at bounding box center [457, 60] width 20 height 16
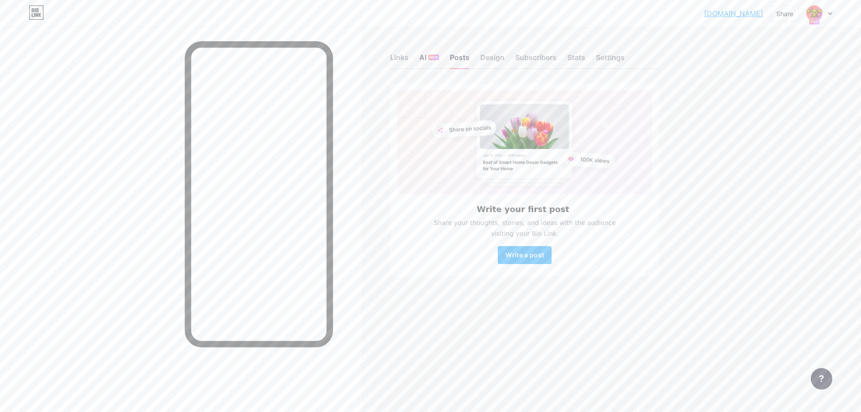
click at [430, 60] on span "NEW" at bounding box center [434, 57] width 9 height 5
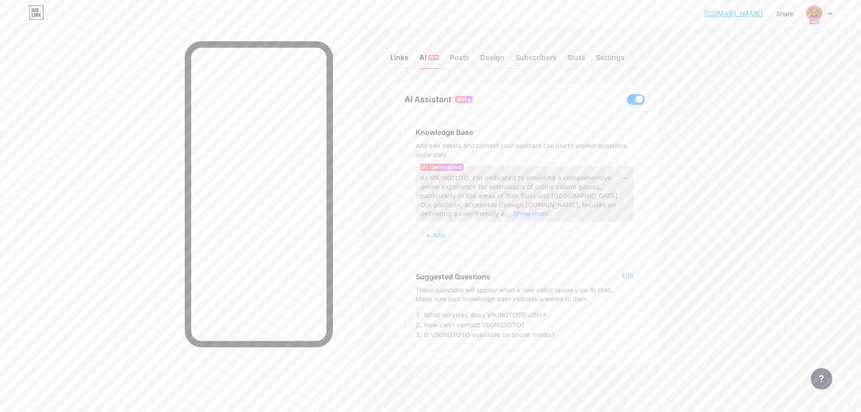
click at [392, 61] on div "Links" at bounding box center [399, 60] width 18 height 16
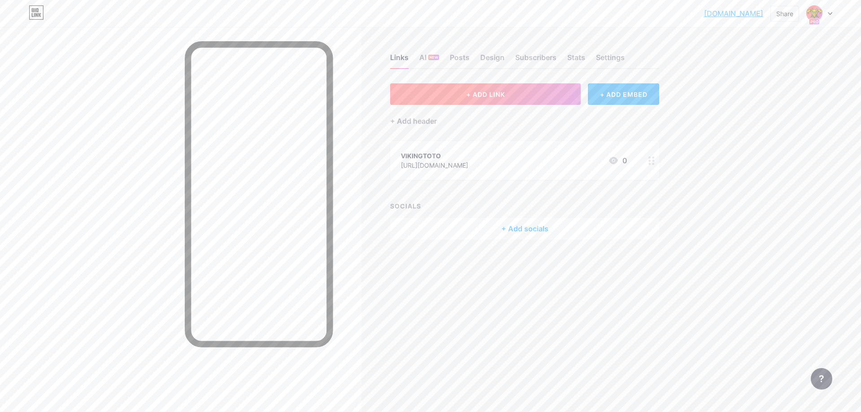
click at [486, 94] on span "+ ADD LINK" at bounding box center [486, 95] width 39 height 8
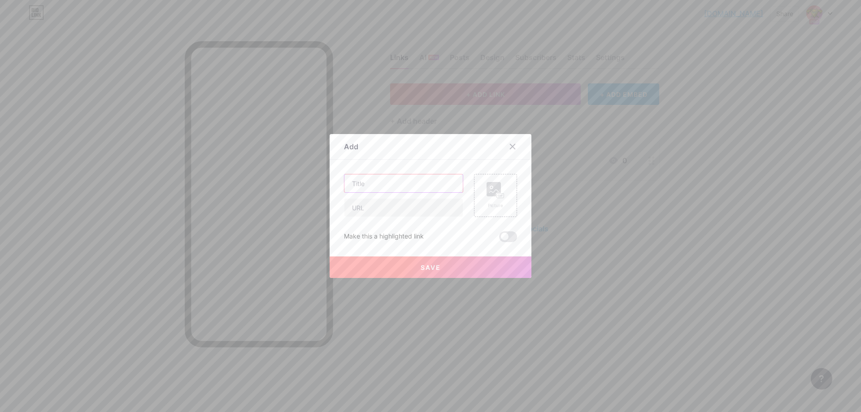
click at [420, 177] on input "text" at bounding box center [404, 184] width 118 height 18
click at [523, 149] on div at bounding box center [518, 147] width 27 height 16
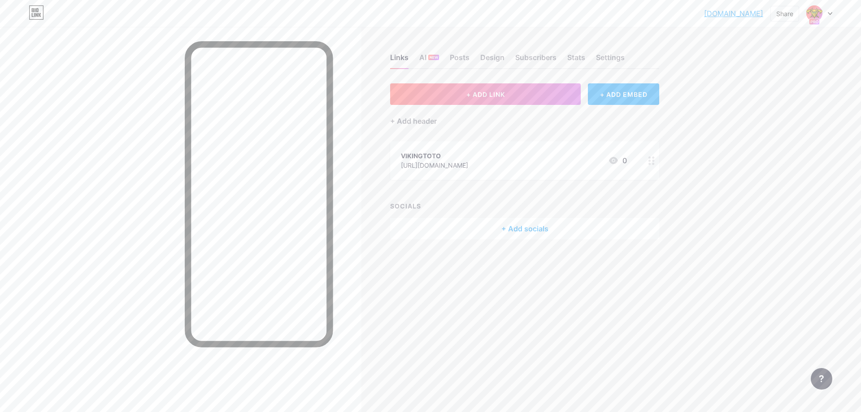
click at [605, 161] on div "VIKINGTOTO [URL][DOMAIN_NAME] 0" at bounding box center [514, 160] width 226 height 21
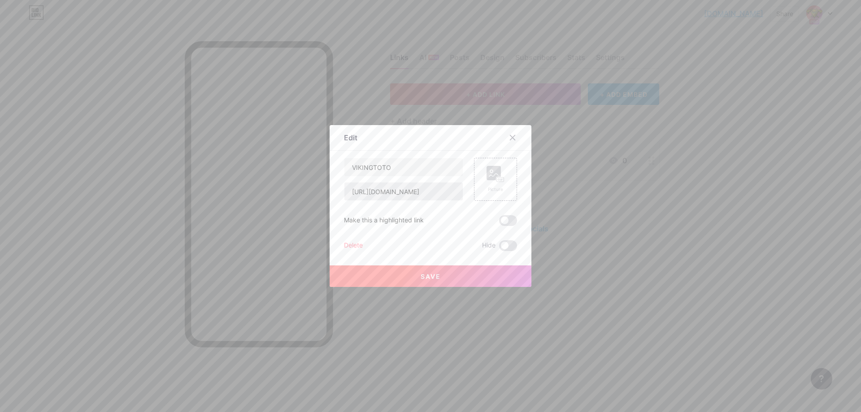
drag, startPoint x: 419, startPoint y: 204, endPoint x: 423, endPoint y: 193, distance: 11.5
click at [419, 204] on div "VIKINGTOTO [URL][DOMAIN_NAME] Picture Make this a highlighted link Delete Hide …" at bounding box center [430, 204] width 173 height 93
click at [423, 193] on input "[URL][DOMAIN_NAME]" at bounding box center [404, 192] width 118 height 18
click at [366, 167] on input "VIKINGTOTO" at bounding box center [404, 167] width 118 height 18
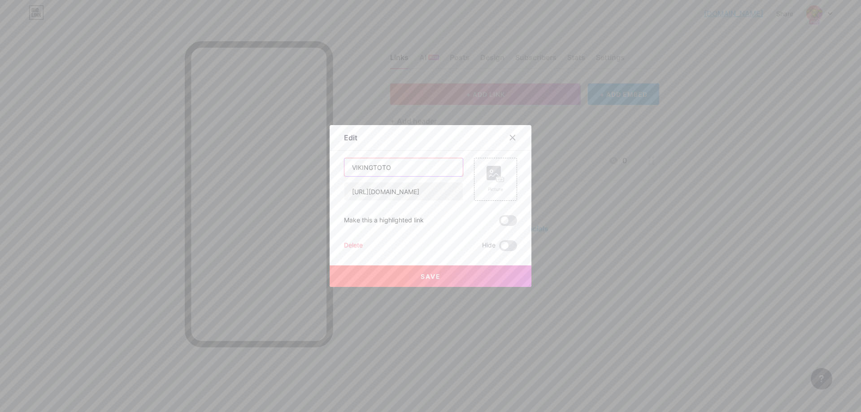
click at [353, 167] on input "VIKINGTOTO" at bounding box center [404, 167] width 118 height 18
click at [364, 166] on input "VIKINGTOTO" at bounding box center [404, 167] width 118 height 18
click at [368, 168] on input "DAFTAR" at bounding box center [404, 167] width 118 height 18
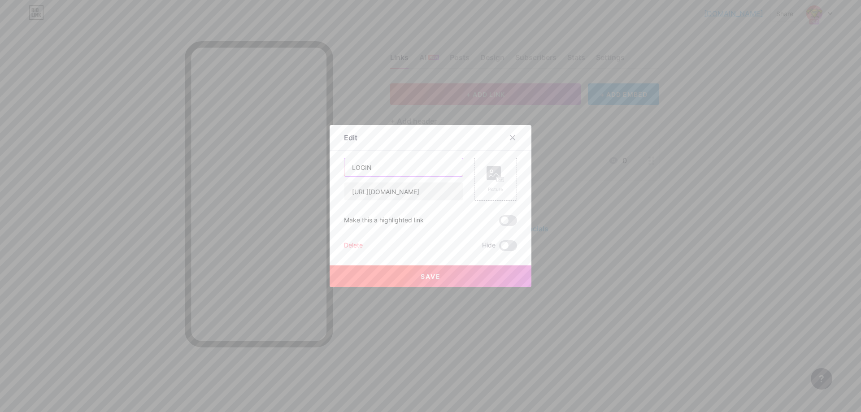
type input "LOGIN"
click at [464, 278] on button "Save" at bounding box center [431, 277] width 202 height 22
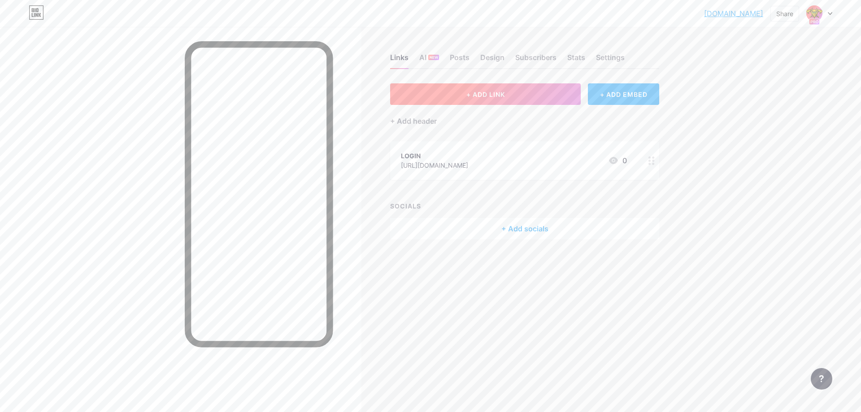
click at [512, 98] on button "+ ADD LINK" at bounding box center [485, 94] width 191 height 22
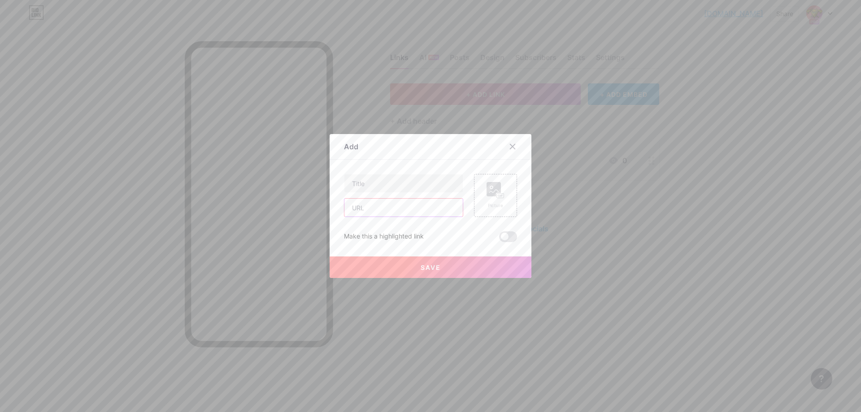
click at [399, 202] on input "text" at bounding box center [404, 208] width 118 height 18
paste input "[URL][DOMAIN_NAME]"
type input "[URL][DOMAIN_NAME]"
click at [396, 182] on input "text" at bounding box center [404, 184] width 118 height 18
type input "DAFTAR"
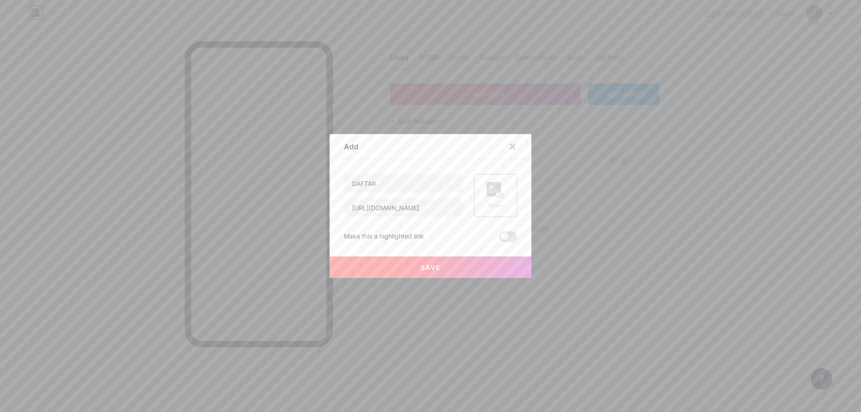
click at [423, 266] on span "Save" at bounding box center [431, 268] width 20 height 8
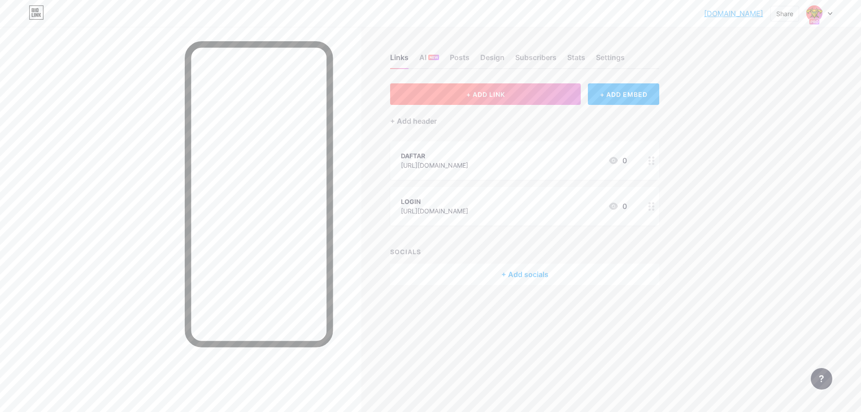
click at [483, 96] on span "+ ADD LINK" at bounding box center [486, 95] width 39 height 8
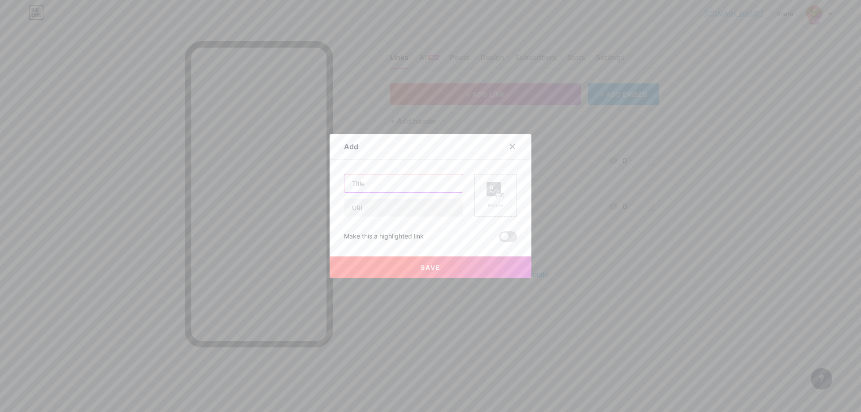
click at [418, 177] on input "text" at bounding box center [404, 184] width 118 height 18
type input "ALTERNATIF"
click at [402, 197] on div "ALTERNATIF" at bounding box center [403, 195] width 119 height 43
click at [402, 212] on input "text" at bounding box center [404, 208] width 118 height 18
paste input "[URL][DOMAIN_NAME]"
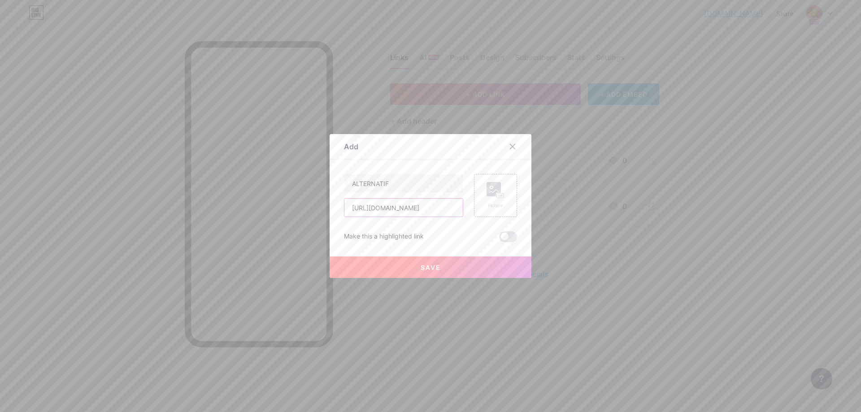
type input "[URL][DOMAIN_NAME]"
click at [378, 257] on button "Save" at bounding box center [431, 268] width 202 height 22
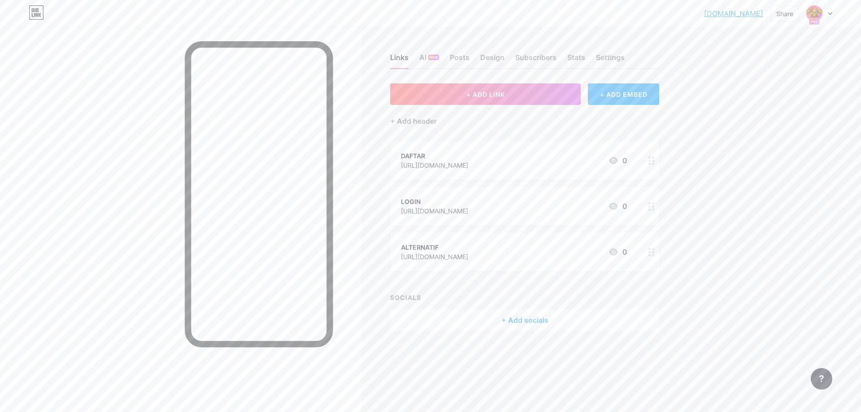
click at [705, 173] on div "vikingtotogacor... [DOMAIN_NAME] Share Switch accounts VIKINGTOTO [DOMAIN_NAME]…" at bounding box center [430, 206] width 861 height 412
click at [735, 11] on link "[DOMAIN_NAME]" at bounding box center [733, 13] width 59 height 11
click at [826, 12] on div at bounding box center [820, 13] width 26 height 16
click at [790, 102] on link "Account settings" at bounding box center [776, 102] width 111 height 24
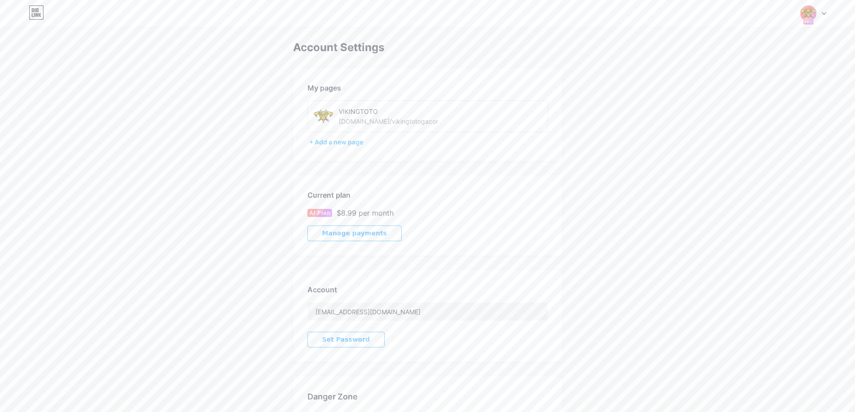
click at [371, 230] on span "Manage payments" at bounding box center [354, 234] width 65 height 8
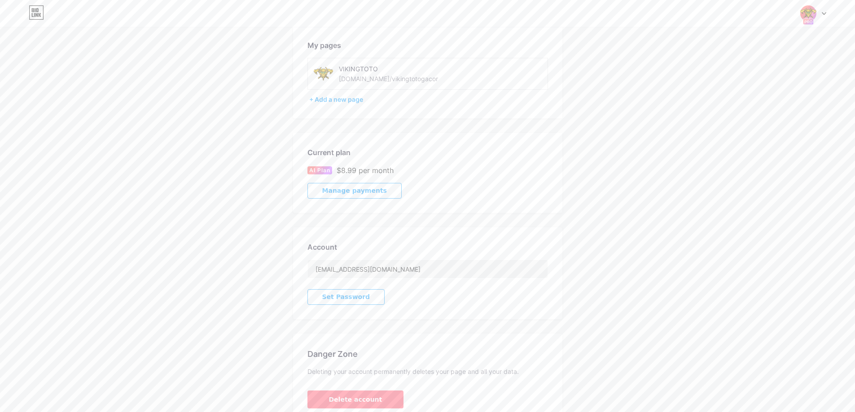
scroll to position [89, 0]
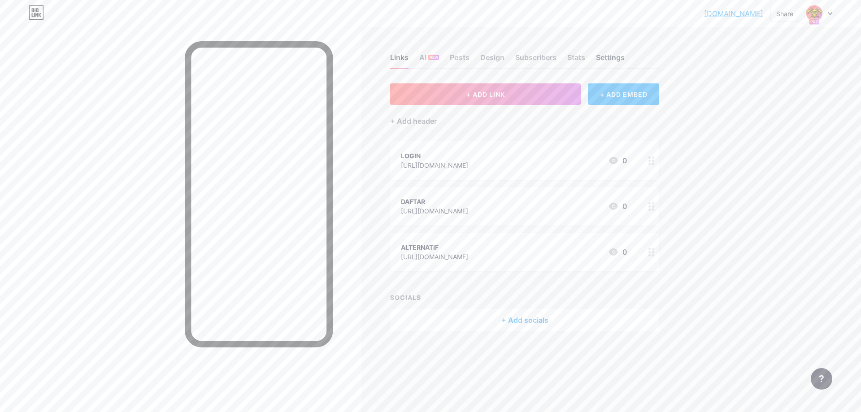
click at [597, 63] on div "Settings" at bounding box center [610, 60] width 29 height 16
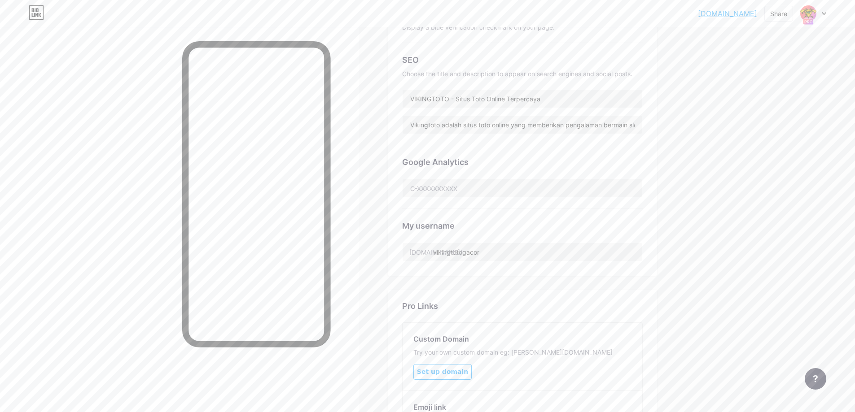
scroll to position [269, 0]
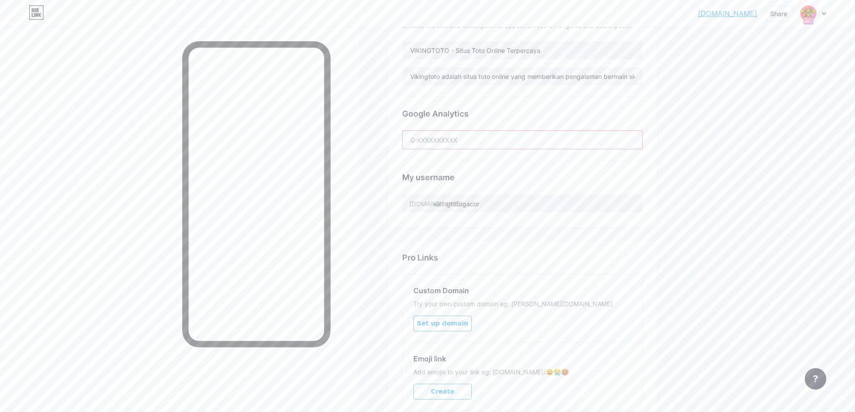
click at [484, 138] on input "text" at bounding box center [522, 140] width 240 height 18
click at [484, 141] on input "text" at bounding box center [522, 140] width 240 height 18
click at [488, 171] on div "My username" at bounding box center [522, 177] width 240 height 12
click at [486, 203] on input "vikingtotogacor" at bounding box center [522, 204] width 240 height 18
click at [498, 173] on div "My username" at bounding box center [522, 177] width 240 height 12
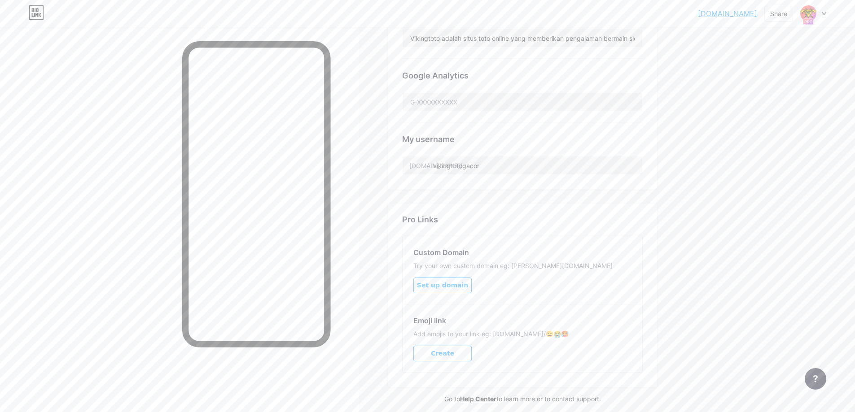
scroll to position [253, 0]
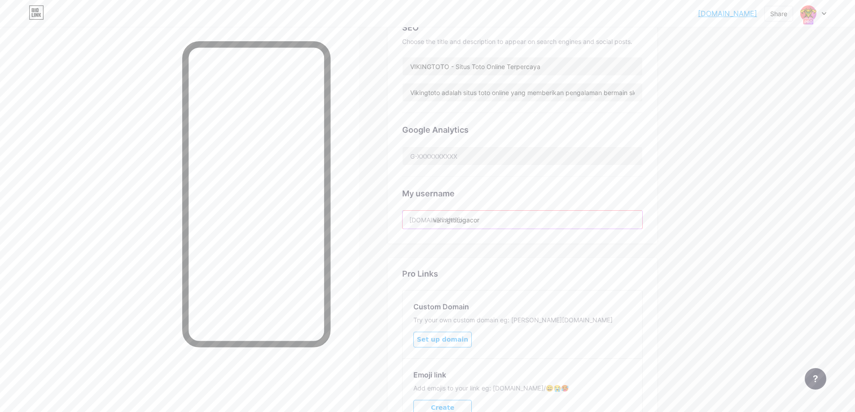
click at [503, 223] on input "vikingtotogacor" at bounding box center [522, 220] width 240 height 18
click at [502, 193] on div "My username" at bounding box center [522, 194] width 240 height 12
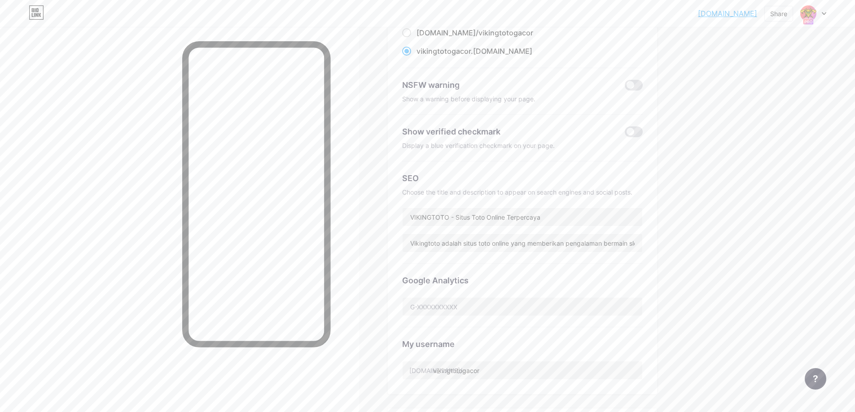
scroll to position [118, 0]
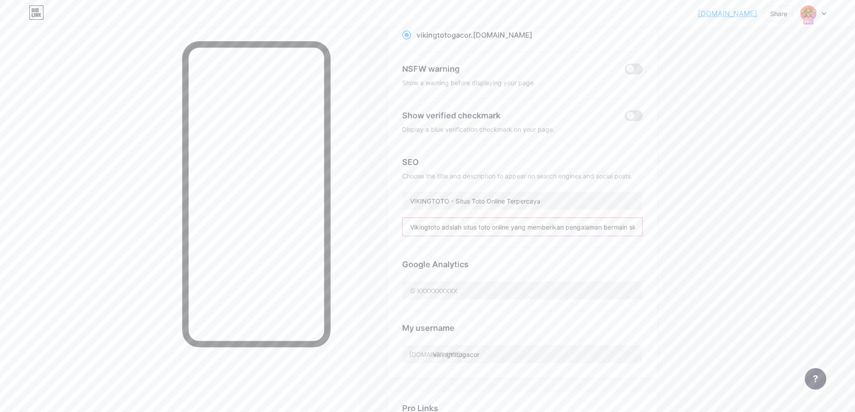
click at [412, 227] on input "Vikingtoto adalah situs toto online yang memberikan pengalaman bermain slot, to…" at bounding box center [522, 227] width 240 height 18
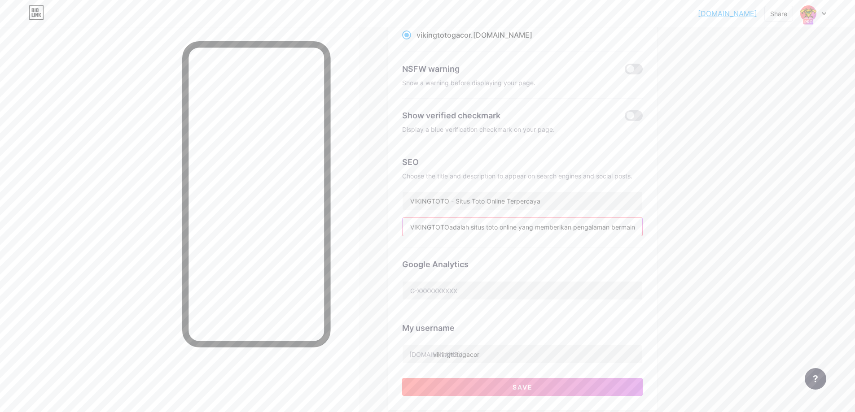
click at [449, 227] on input "VIKINGTOTOadalah situs toto online yang memberikan pengalaman bermain slot, tog…" at bounding box center [522, 227] width 240 height 18
type input "VIKINGTOTO adalah situs toto online yang memberikan pengalaman bermain slot, to…"
click at [473, 386] on button "Save" at bounding box center [522, 387] width 240 height 18
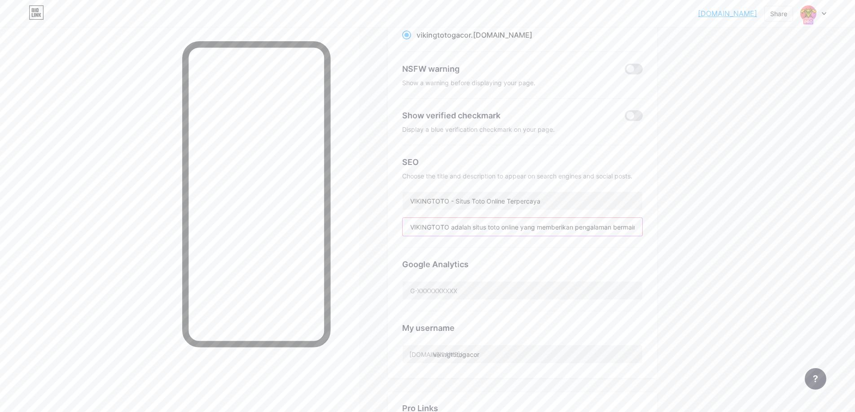
click at [542, 232] on input "VIKINGTOTO adalah situs toto online yang memberikan pengalaman bermain slot, to…" at bounding box center [522, 227] width 240 height 18
drag, startPoint x: 542, startPoint y: 232, endPoint x: 634, endPoint y: 231, distance: 92.4
click at [634, 231] on input "VIKINGTOTO adalah situs toto online yang memberikan pengalaman bermain slot, to…" at bounding box center [522, 227] width 240 height 18
click at [574, 231] on input "VIKINGTOTO adalah situs toto online yang memberikan pengalaman bermain slot, to…" at bounding box center [522, 227] width 240 height 18
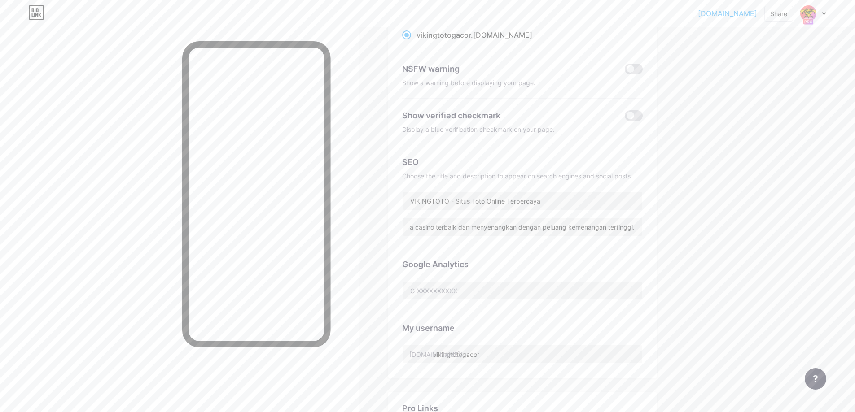
scroll to position [0, 0]
click at [726, 212] on div "vikingtotogacor... [DOMAIN_NAME] Share Switch accounts VIKINGTOTO [DOMAIN_NAME]…" at bounding box center [427, 260] width 855 height 756
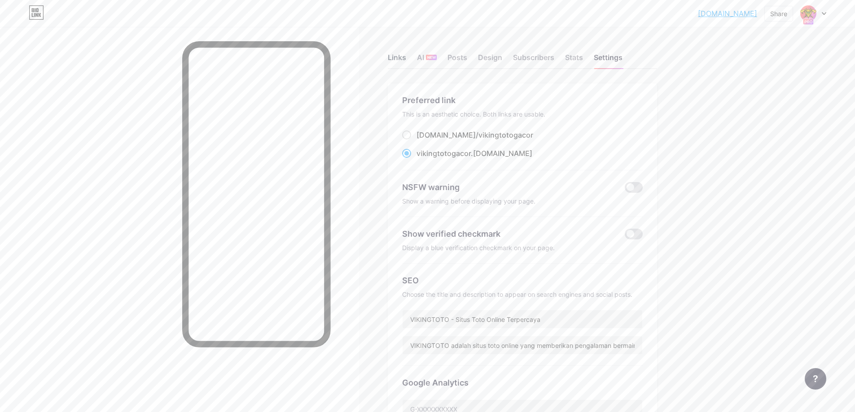
click at [391, 52] on div "Links" at bounding box center [397, 60] width 18 height 16
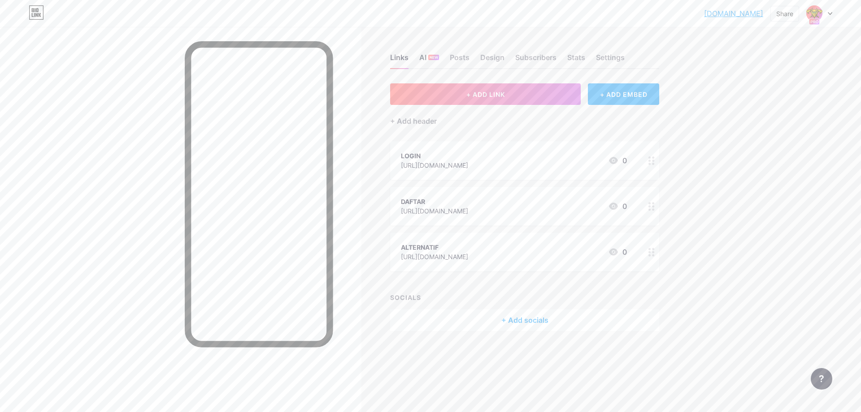
click at [423, 53] on div "AI NEW" at bounding box center [429, 60] width 20 height 16
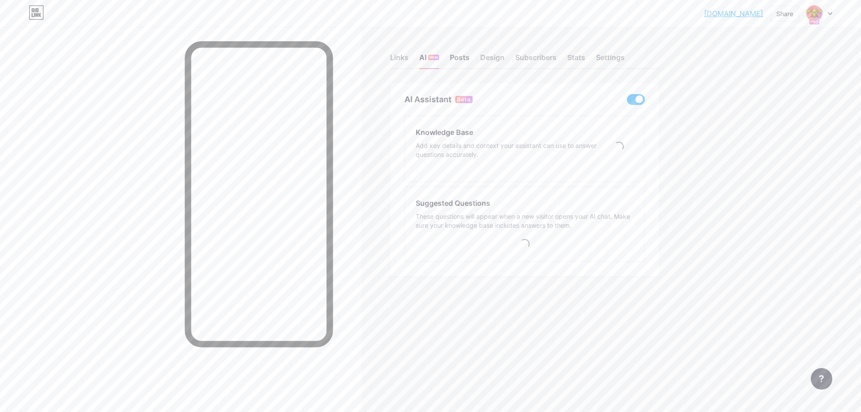
click at [469, 59] on div "Posts" at bounding box center [460, 60] width 20 height 16
click at [485, 54] on div "Design" at bounding box center [492, 60] width 24 height 16
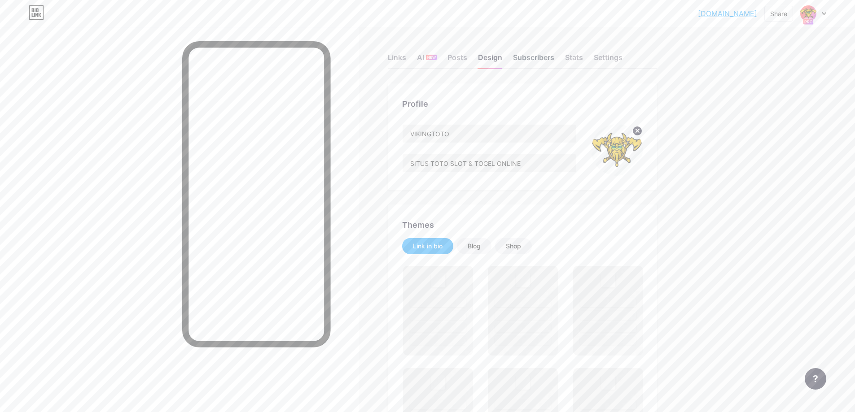
click at [546, 53] on div "Subscribers" at bounding box center [533, 60] width 41 height 16
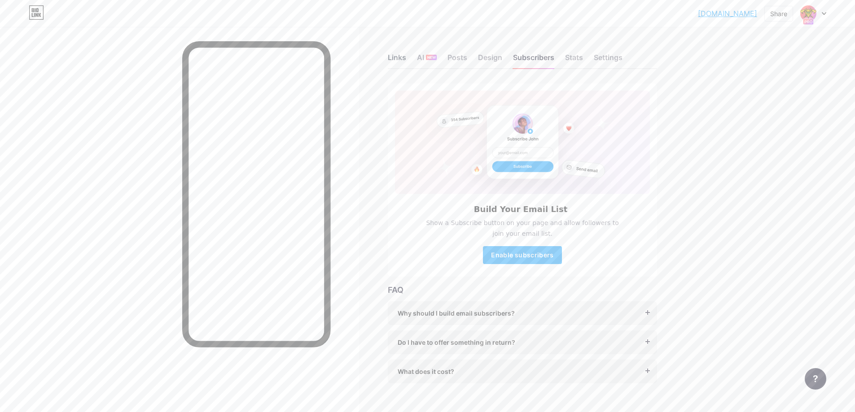
click at [398, 57] on div "Links" at bounding box center [397, 60] width 18 height 16
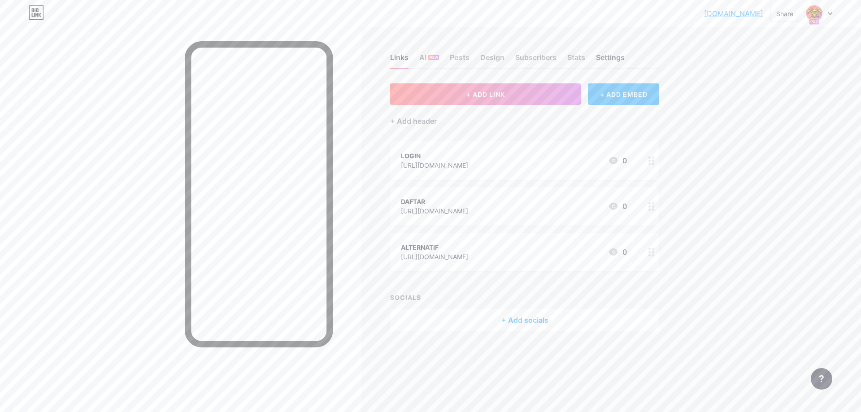
click at [615, 61] on div "Settings" at bounding box center [610, 60] width 29 height 16
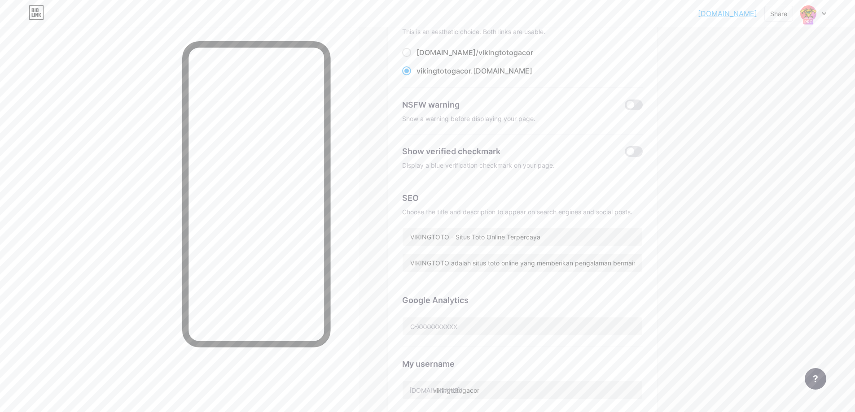
scroll to position [179, 0]
